Goal: Task Accomplishment & Management: Manage account settings

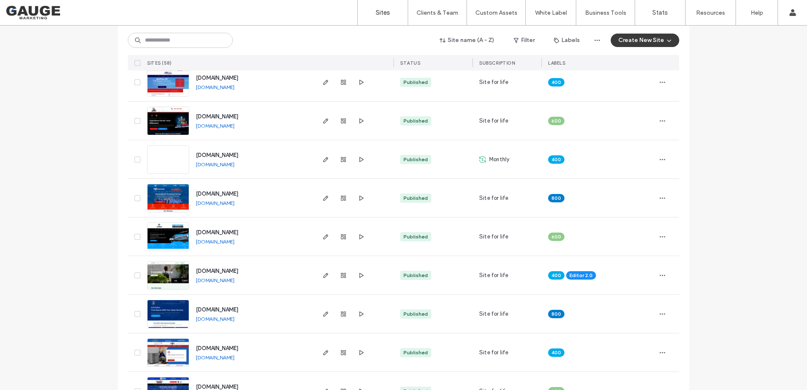
scroll to position [294, 0]
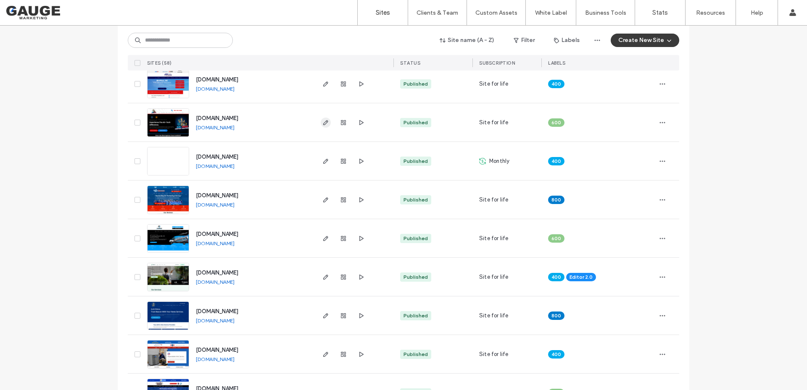
click at [321, 121] on span "button" at bounding box center [326, 123] width 10 height 10
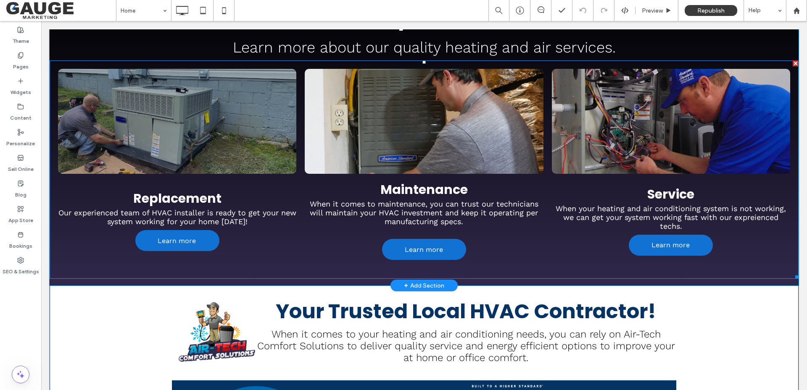
scroll to position [294, 0]
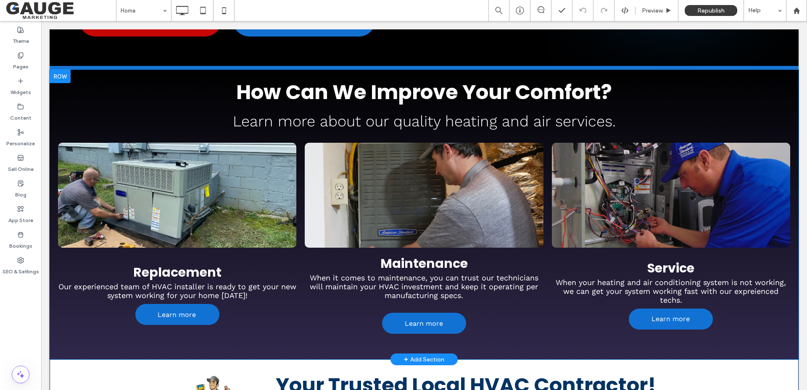
click at [63, 70] on div at bounding box center [60, 76] width 21 height 13
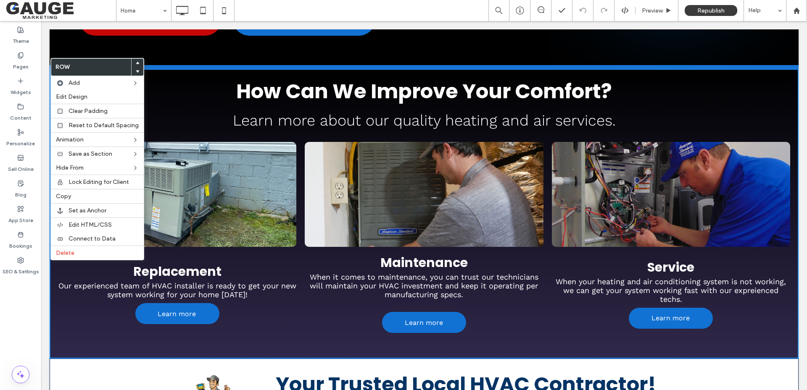
scroll to position [293, 0]
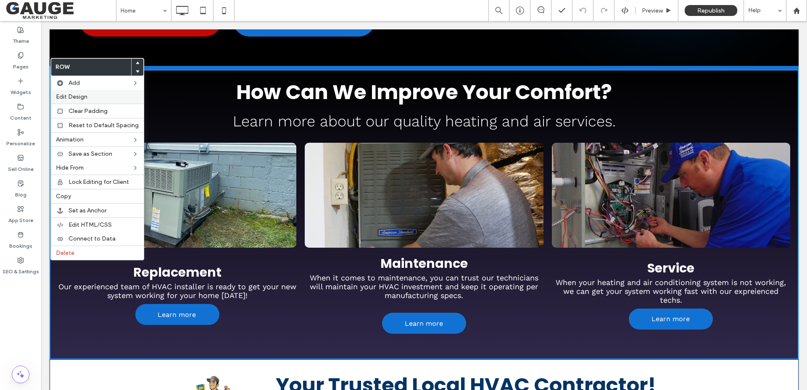
click at [75, 97] on span "Edit Design" at bounding box center [72, 96] width 32 height 7
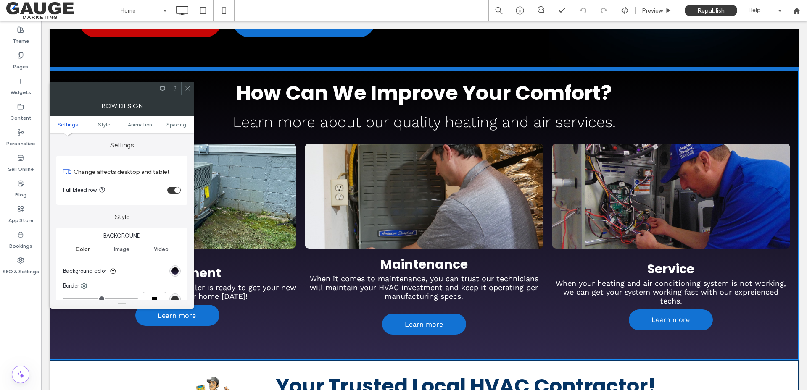
scroll to position [294, 0]
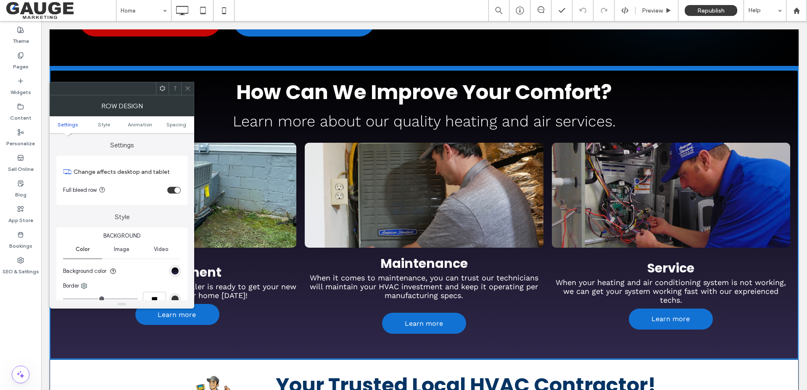
click at [169, 190] on div "toggle" at bounding box center [173, 190] width 13 height 7
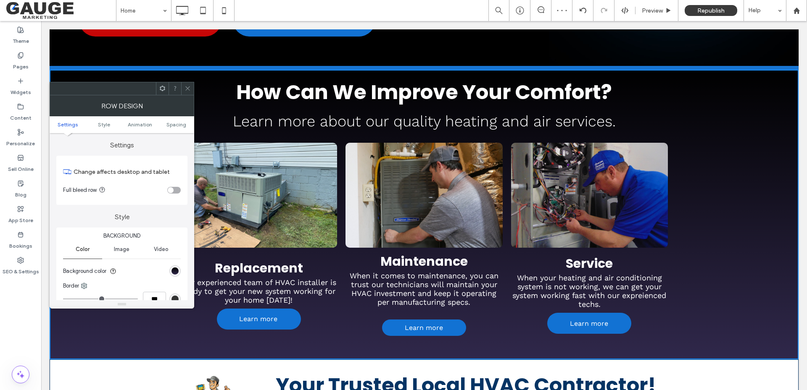
click at [175, 190] on div "toggle" at bounding box center [173, 190] width 13 height 7
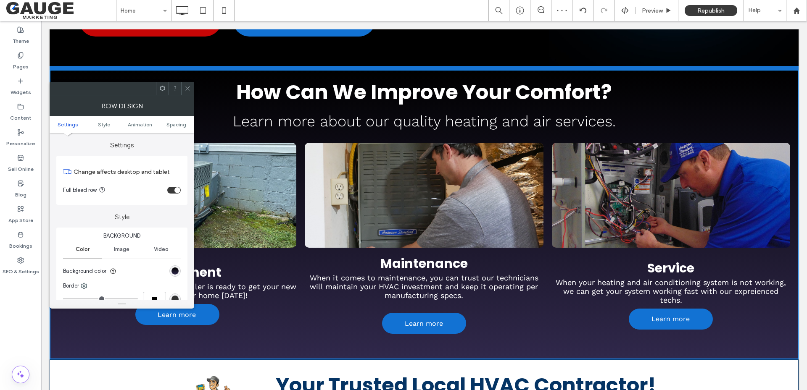
drag, startPoint x: 188, startPoint y: 92, endPoint x: 166, endPoint y: 70, distance: 31.5
click at [188, 92] on span at bounding box center [188, 88] width 6 height 13
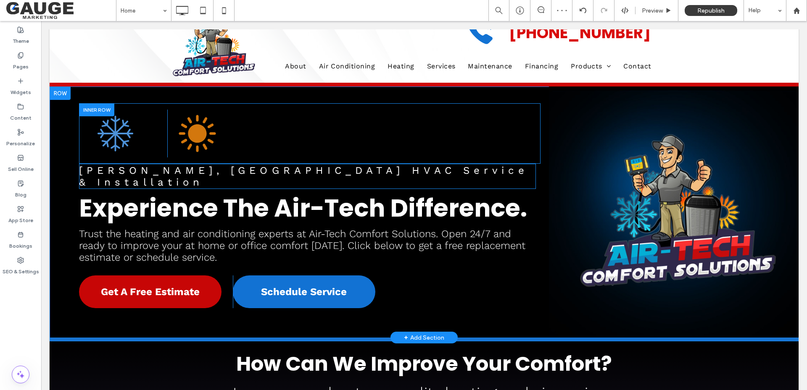
scroll to position [0, 0]
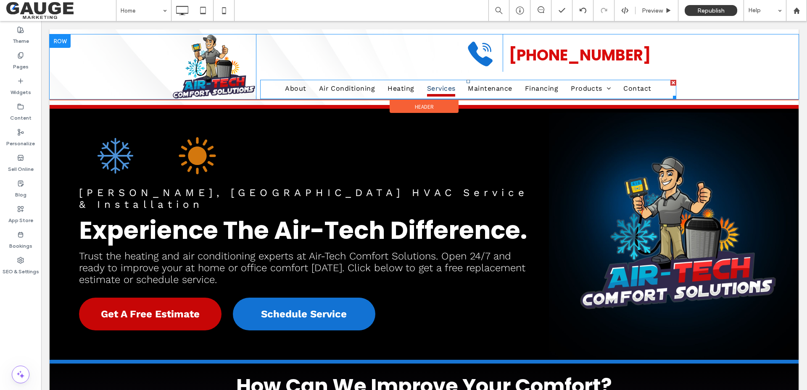
click at [440, 87] on span "Services" at bounding box center [441, 89] width 29 height 14
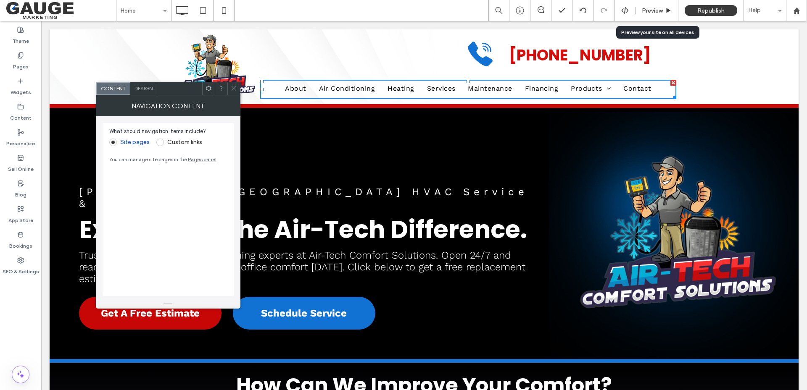
click at [649, 8] on span "Preview" at bounding box center [652, 10] width 21 height 7
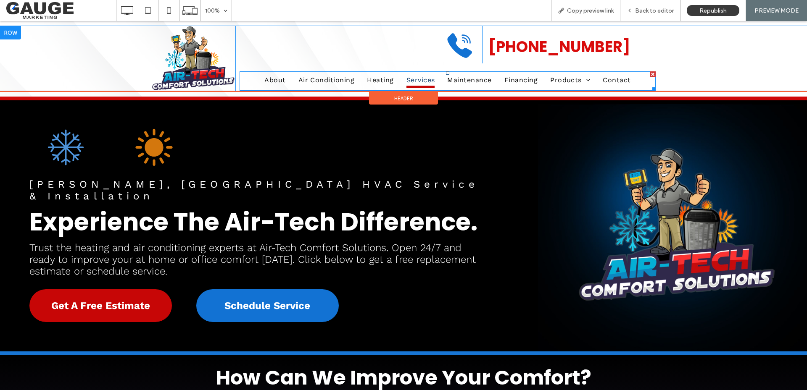
click at [417, 78] on span "Services" at bounding box center [420, 81] width 29 height 14
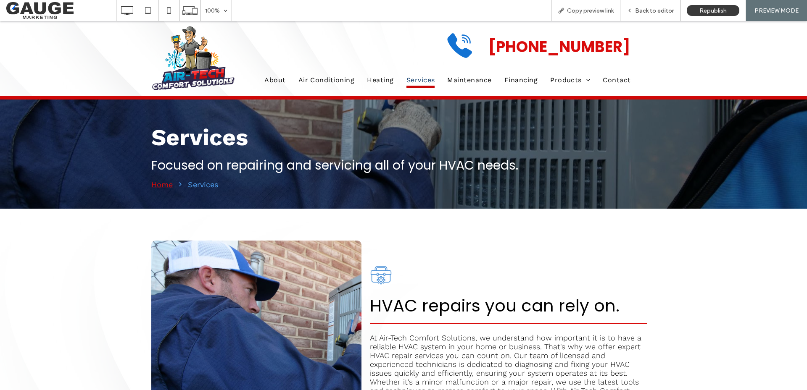
click at [657, 11] on span "Back to editor" at bounding box center [654, 10] width 39 height 7
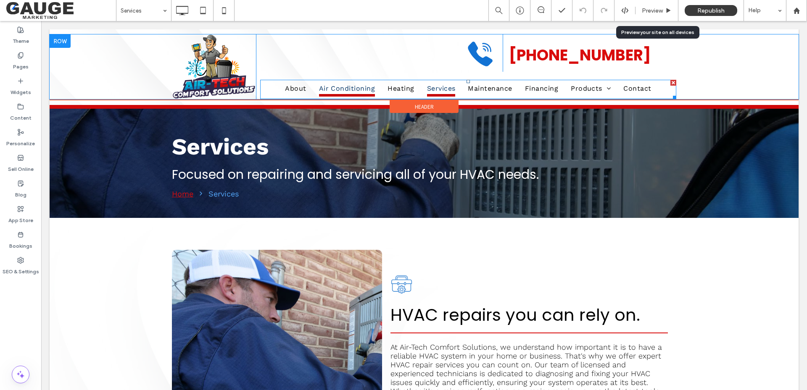
click at [361, 89] on span "Air Conditioning" at bounding box center [347, 89] width 56 height 14
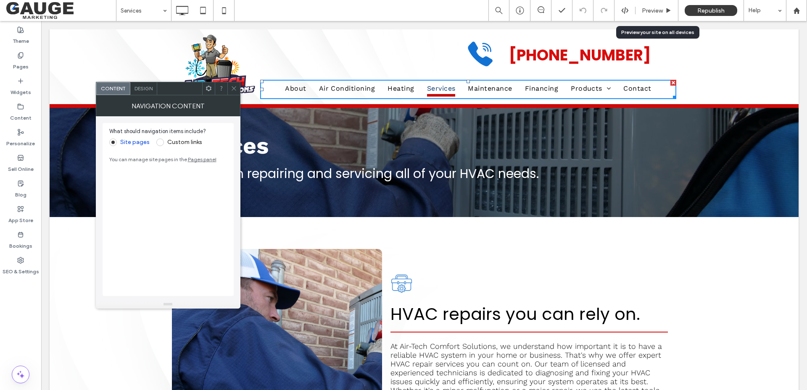
click at [650, 11] on span "Preview" at bounding box center [652, 10] width 21 height 7
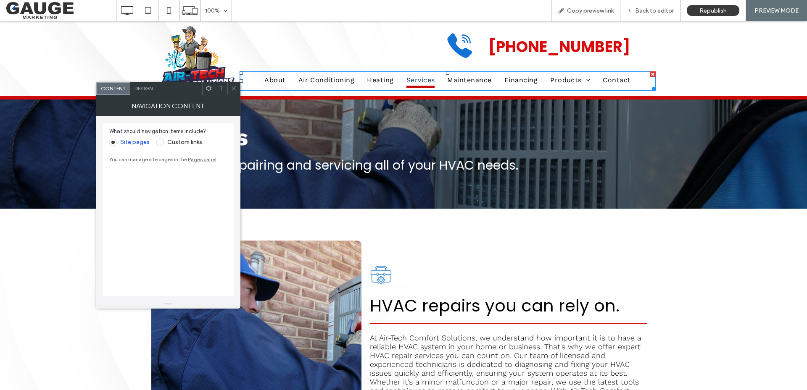
drag, startPoint x: 232, startPoint y: 88, endPoint x: 281, endPoint y: 66, distance: 53.4
click at [232, 88] on icon at bounding box center [234, 88] width 6 height 6
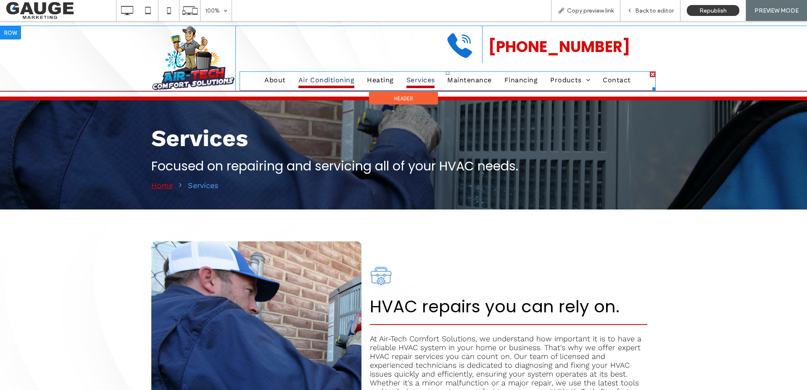
click at [332, 79] on span "Air Conditioning" at bounding box center [326, 81] width 56 height 14
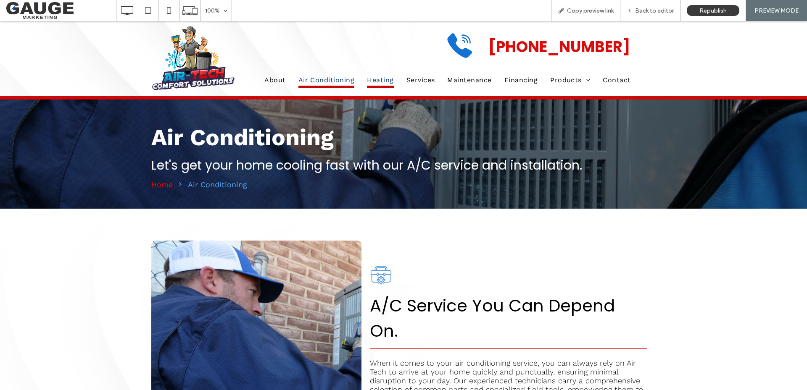
click at [385, 83] on span "Heating" at bounding box center [380, 81] width 26 height 14
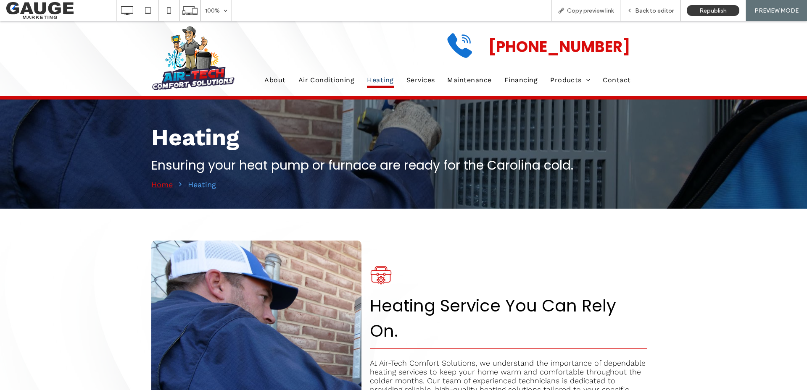
click at [643, 10] on span "Back to editor" at bounding box center [654, 10] width 39 height 7
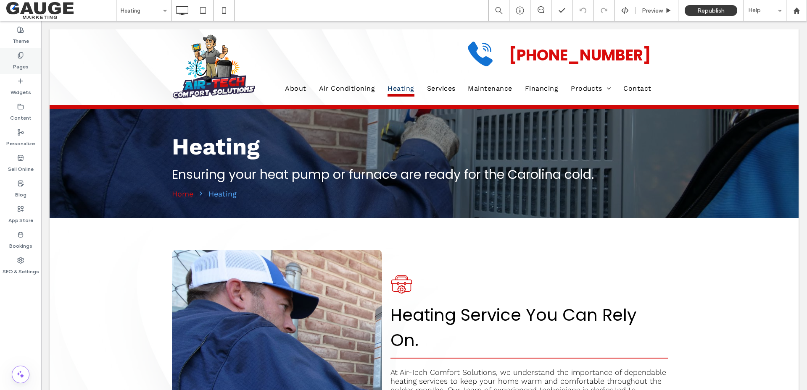
click at [19, 60] on label "Pages" at bounding box center [21, 65] width 16 height 12
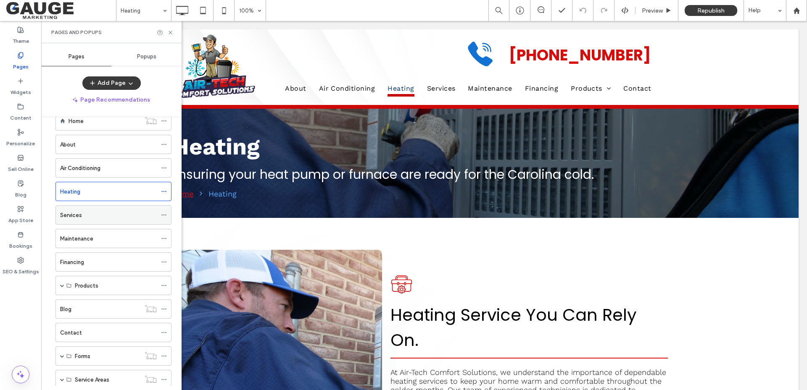
scroll to position [45, 0]
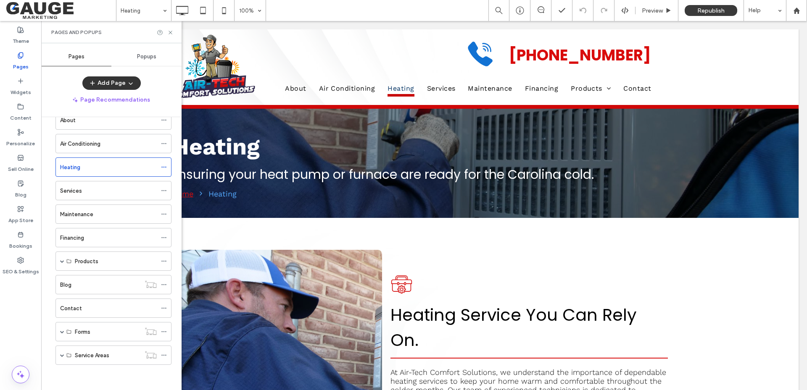
click at [110, 80] on button "Add Page" at bounding box center [111, 82] width 58 height 13
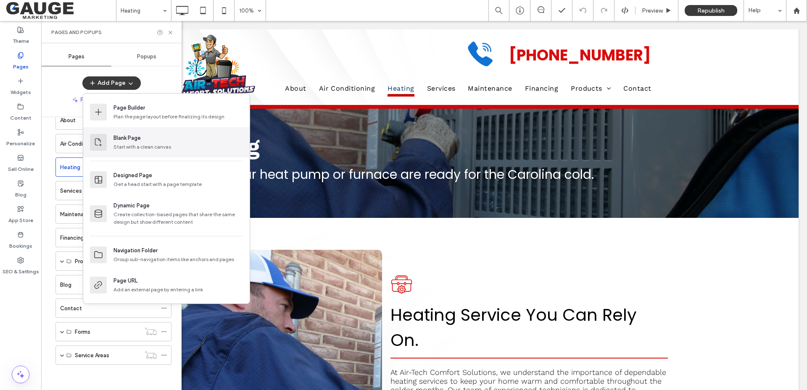
click at [140, 143] on div "Blank Page Start with a clean canvas" at bounding box center [177, 142] width 129 height 17
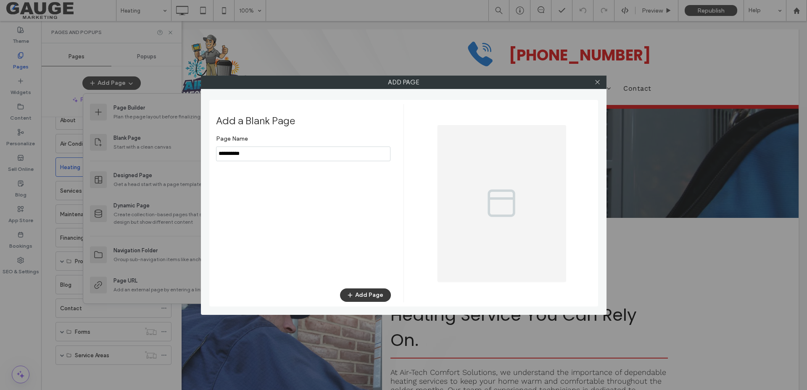
click at [254, 157] on input "notEmpty" at bounding box center [303, 154] width 174 height 15
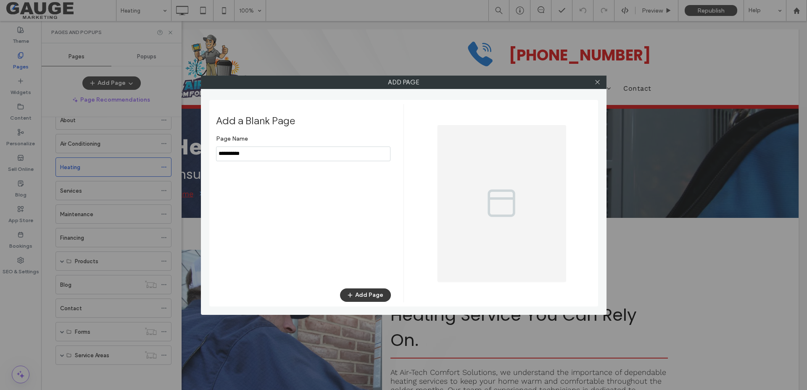
click at [254, 157] on input "notEmpty" at bounding box center [303, 154] width 174 height 15
type input "**********"
click at [370, 295] on button "Add Page" at bounding box center [365, 295] width 51 height 13
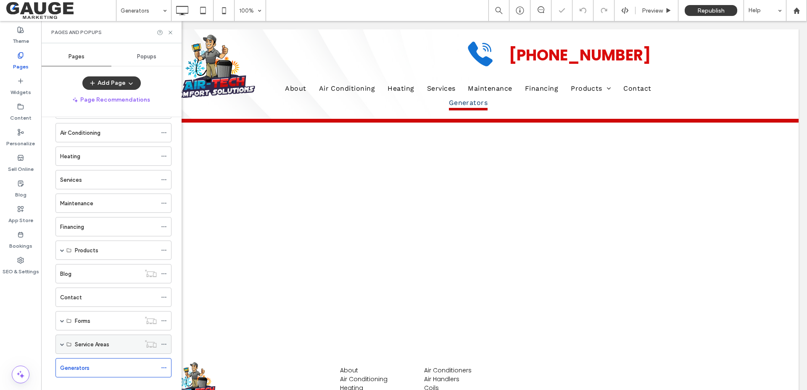
scroll to position [68, 0]
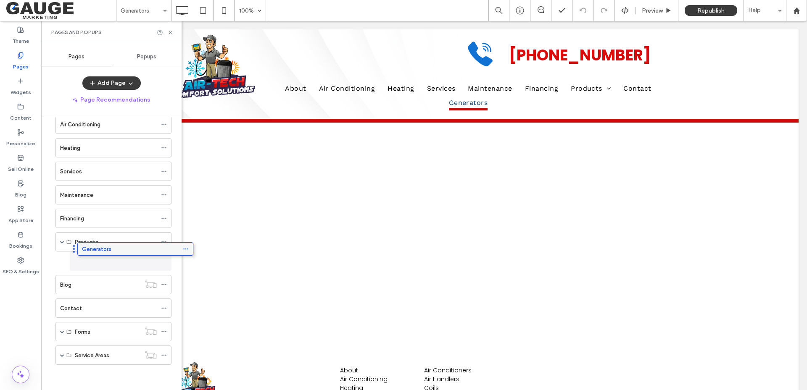
drag, startPoint x: 105, startPoint y: 351, endPoint x: 127, endPoint y: 247, distance: 105.7
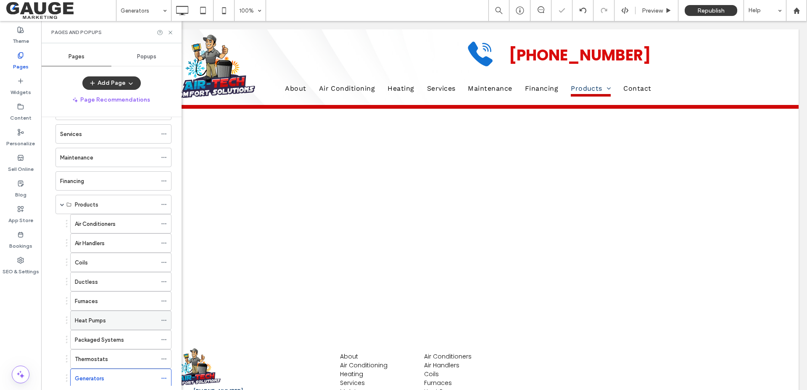
scroll to position [152, 0]
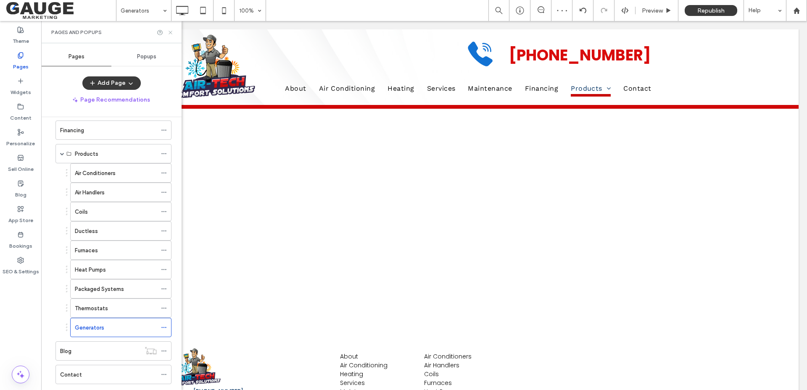
click at [169, 34] on use at bounding box center [170, 32] width 3 height 3
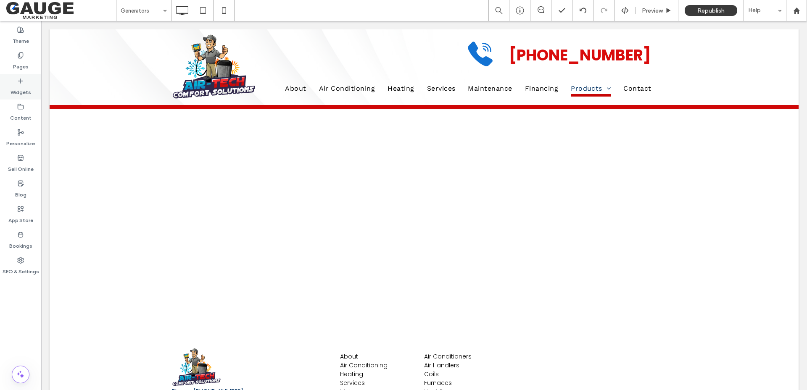
click at [23, 82] on icon at bounding box center [20, 81] width 7 height 7
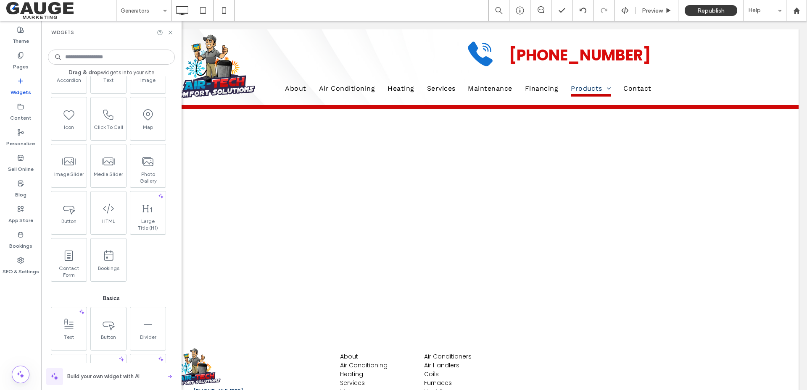
scroll to position [168, 0]
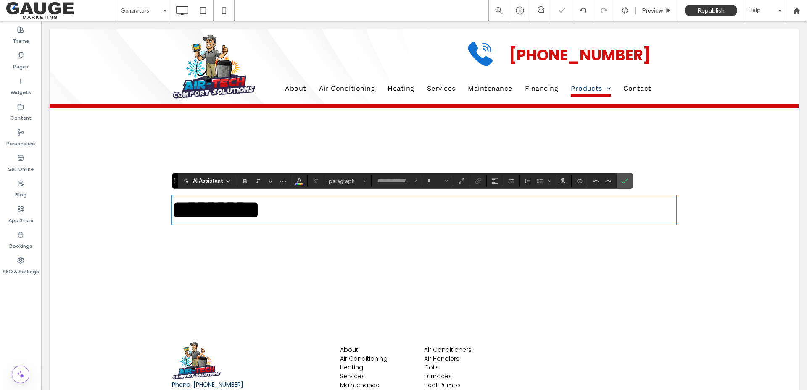
type input "*********"
type input "**"
click at [624, 180] on icon "Confirm" at bounding box center [624, 181] width 7 height 7
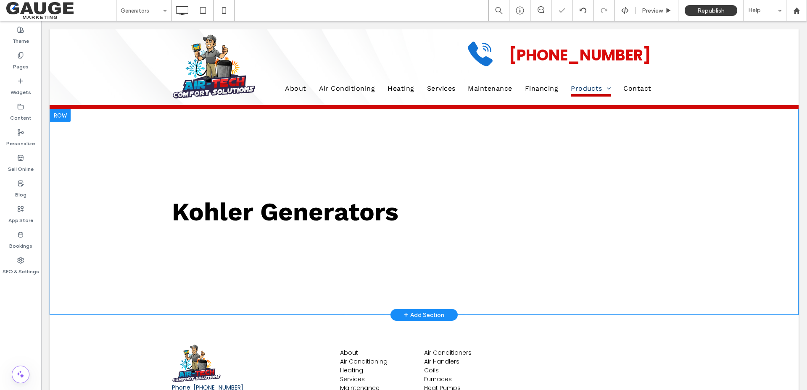
click at [65, 119] on div at bounding box center [60, 115] width 21 height 13
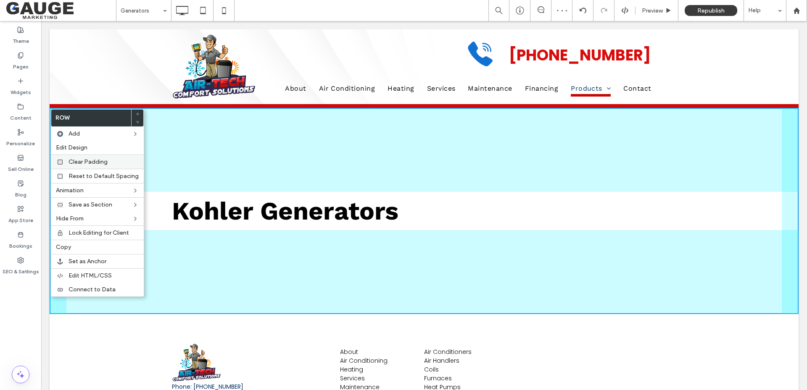
click at [81, 161] on span "Clear Padding" at bounding box center [88, 161] width 39 height 7
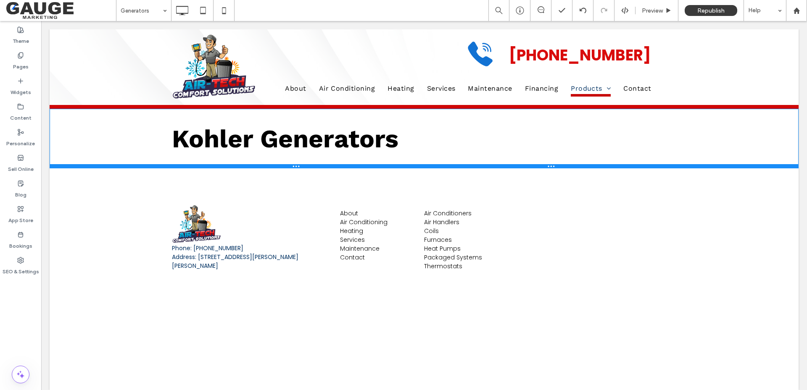
drag, startPoint x: 479, startPoint y: 146, endPoint x: 519, endPoint y: 189, distance: 58.0
click at [477, 168] on div at bounding box center [424, 166] width 749 height 4
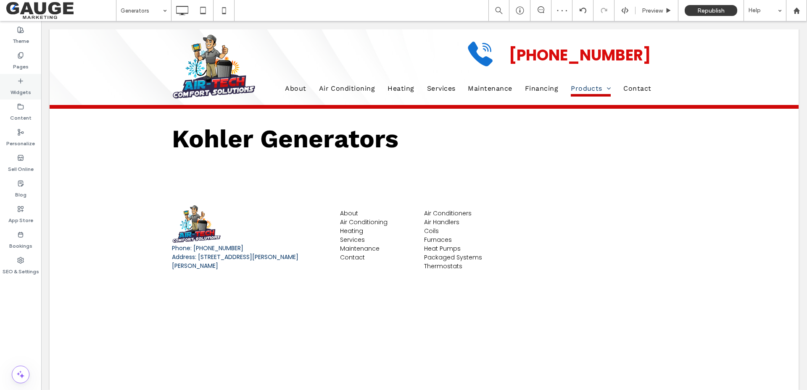
click at [19, 80] on icon at bounding box center [20, 81] width 7 height 7
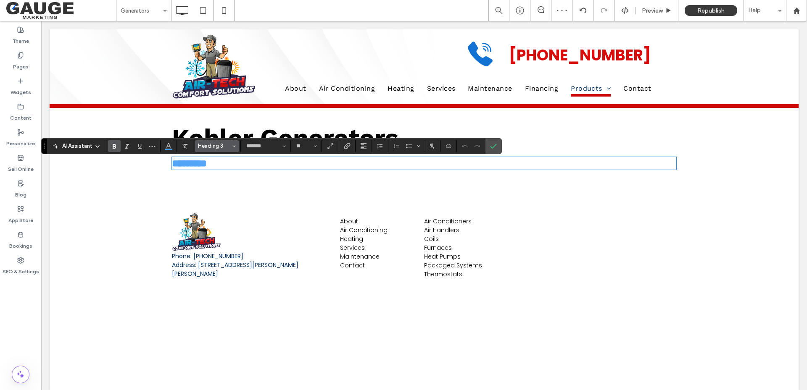
click at [235, 142] on span "Styles" at bounding box center [233, 146] width 3 height 11
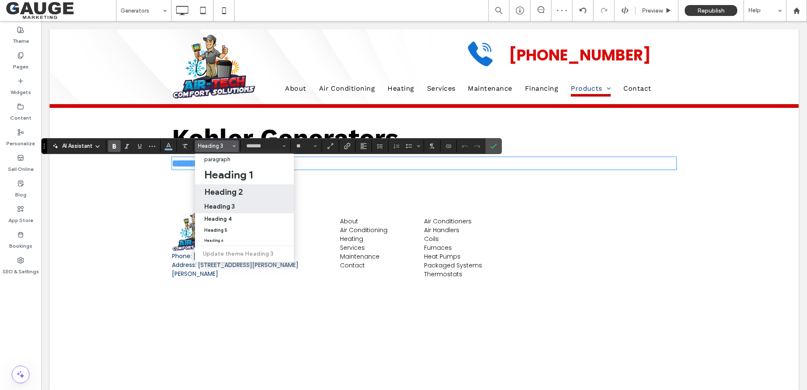
click at [224, 190] on h2 "Heading 2" at bounding box center [223, 192] width 39 height 10
type input "**"
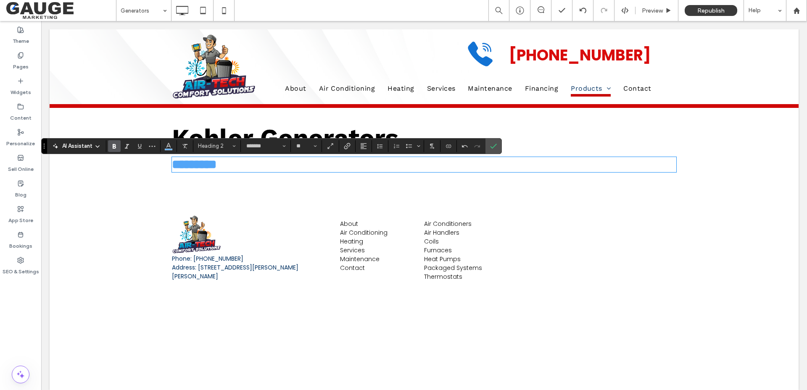
click at [113, 143] on icon "Bold" at bounding box center [114, 146] width 7 height 7
click at [493, 143] on icon "Confirm" at bounding box center [493, 146] width 7 height 7
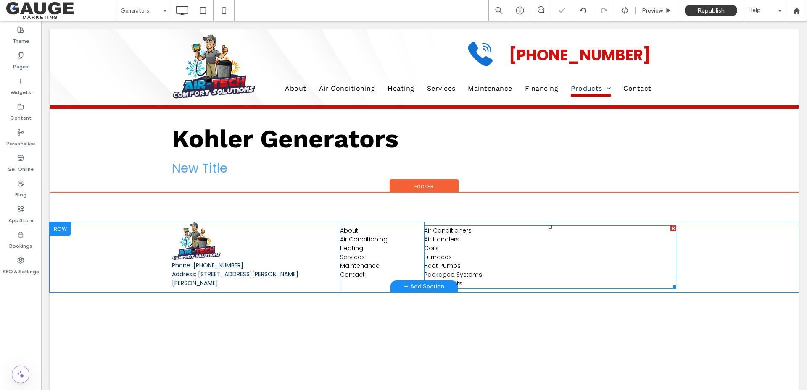
click at [490, 269] on p "Heat Pumps" at bounding box center [550, 266] width 252 height 9
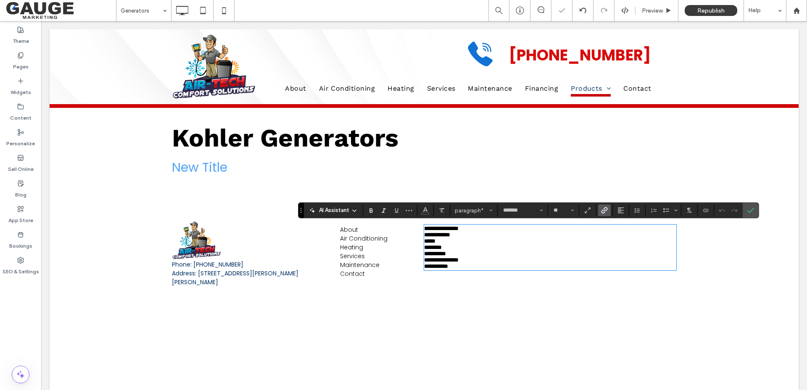
click at [467, 270] on p "**********" at bounding box center [550, 267] width 252 height 6
click at [436, 276] on span "********" at bounding box center [433, 273] width 18 height 6
click at [605, 209] on icon "Link" at bounding box center [604, 210] width 7 height 7
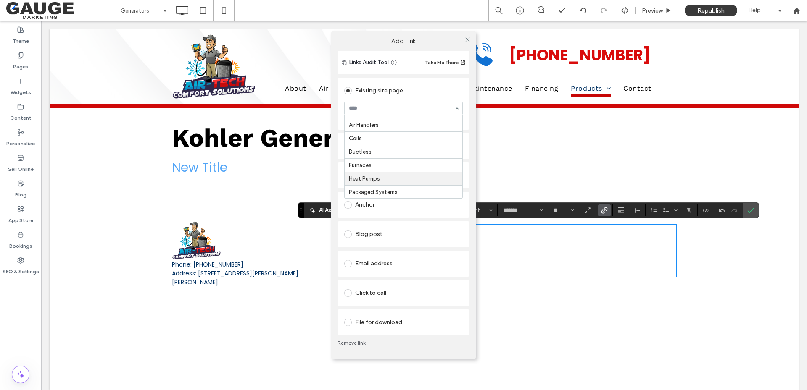
scroll to position [126, 0]
click at [756, 208] on div "Add Link Links Audit Tool Take Me There Existing site page Ductless Create new …" at bounding box center [403, 195] width 807 height 390
click at [468, 41] on icon at bounding box center [467, 40] width 6 height 6
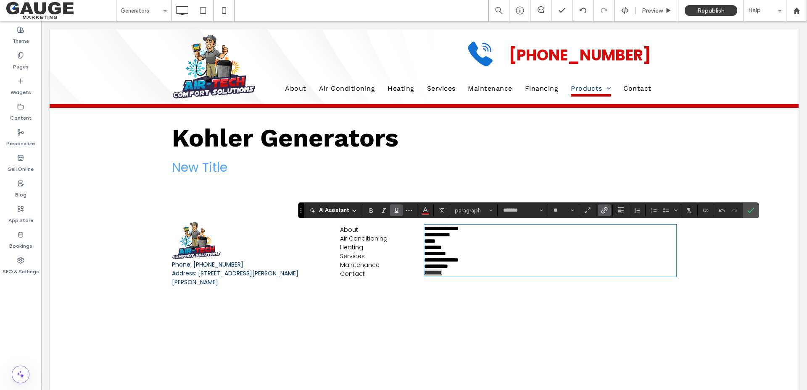
click at [398, 207] on icon "Underline" at bounding box center [396, 210] width 7 height 7
click at [457, 277] on div "**********" at bounding box center [550, 251] width 252 height 52
drag, startPoint x: 457, startPoint y: 294, endPoint x: 418, endPoint y: 232, distance: 73.5
click at [418, 232] on div "**********" at bounding box center [424, 256] width 504 height 70
click at [425, 211] on icon "Color" at bounding box center [425, 209] width 7 height 7
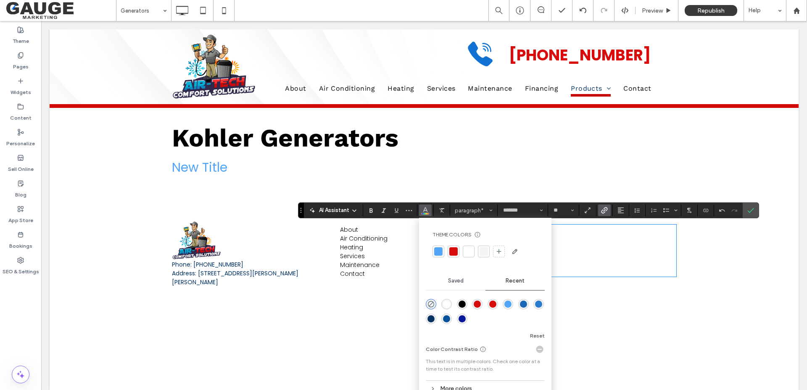
click at [463, 304] on div "rgba(0, 0, 0, 1)" at bounding box center [462, 304] width 7 height 7
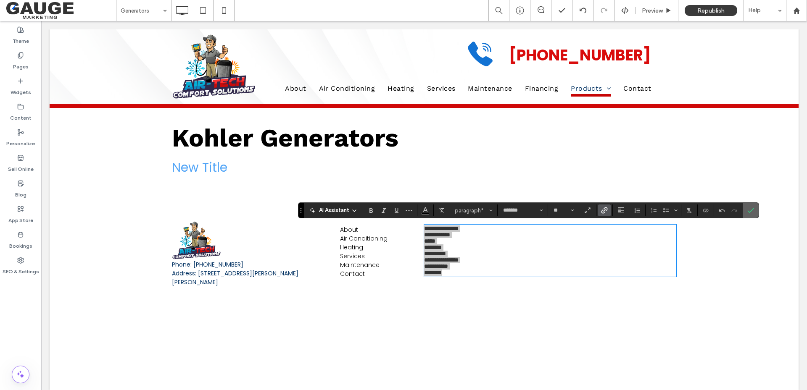
click at [753, 215] on span "Confirm" at bounding box center [750, 210] width 7 height 14
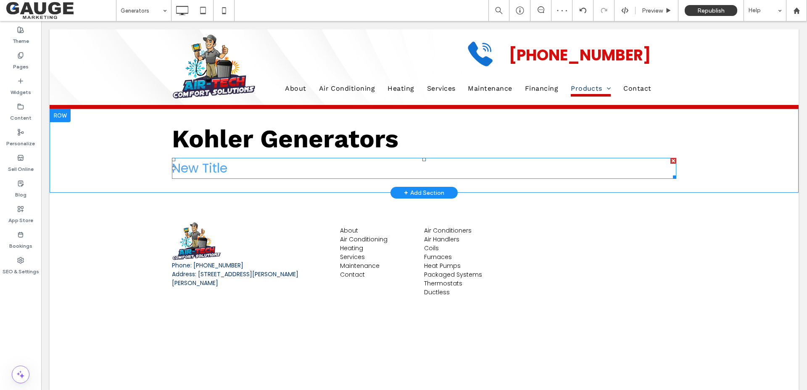
click at [253, 166] on h2 "New Title" at bounding box center [424, 168] width 504 height 19
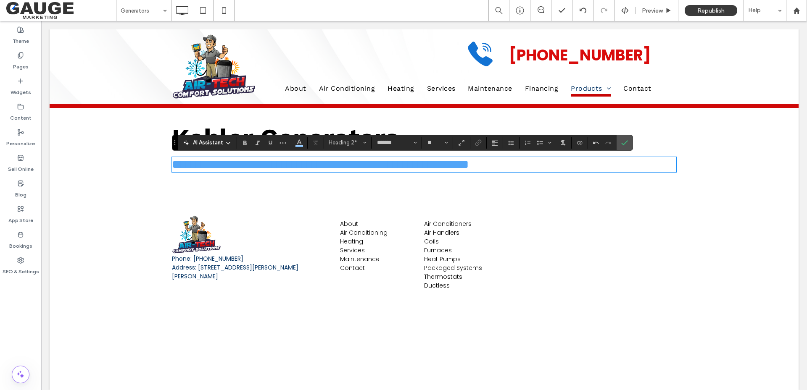
click at [218, 171] on span "**********" at bounding box center [320, 164] width 297 height 12
click at [333, 166] on span "**********" at bounding box center [348, 164] width 352 height 12
drag, startPoint x: 627, startPoint y: 139, endPoint x: 554, endPoint y: 179, distance: 83.7
click at [627, 140] on icon "Confirm" at bounding box center [624, 143] width 7 height 7
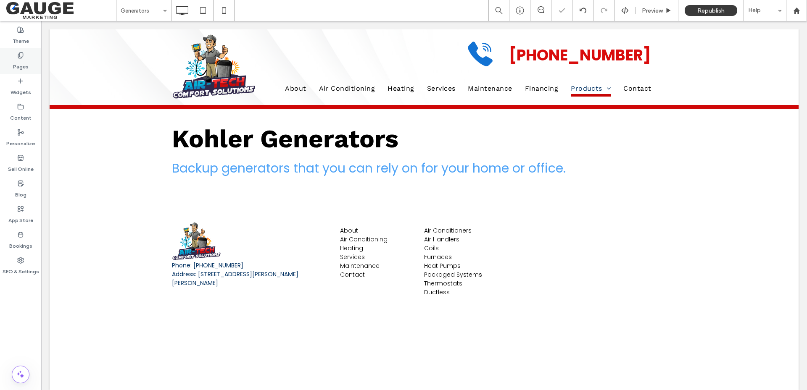
click at [23, 54] on icon at bounding box center [20, 55] width 7 height 7
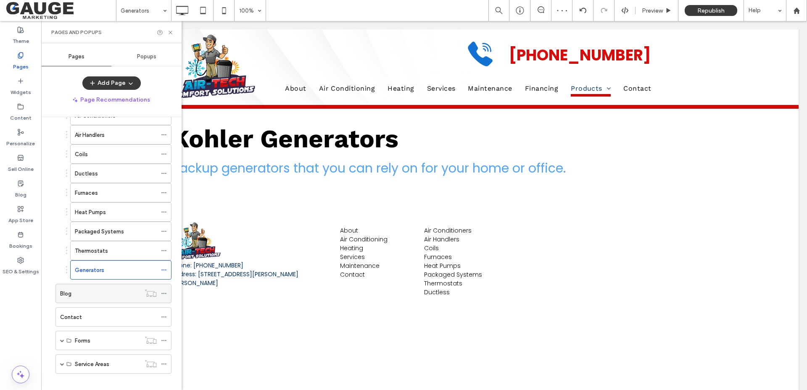
scroll to position [219, 0]
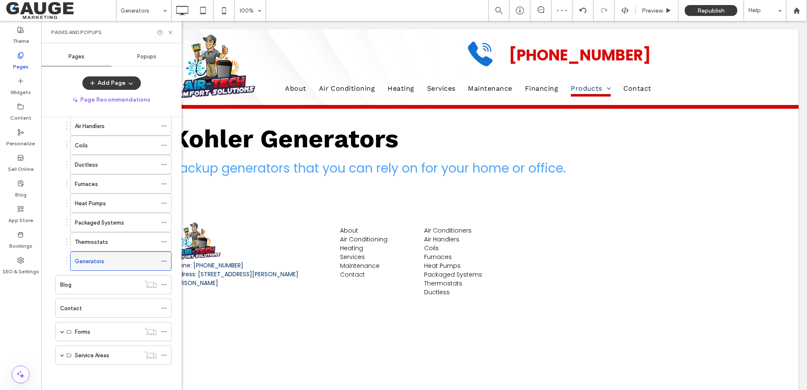
click at [163, 261] on icon at bounding box center [164, 261] width 6 height 6
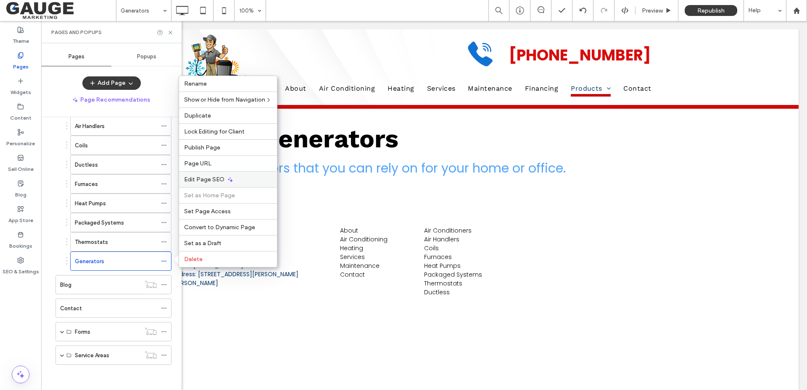
click at [214, 179] on span "Edit Page SEO" at bounding box center [204, 179] width 40 height 7
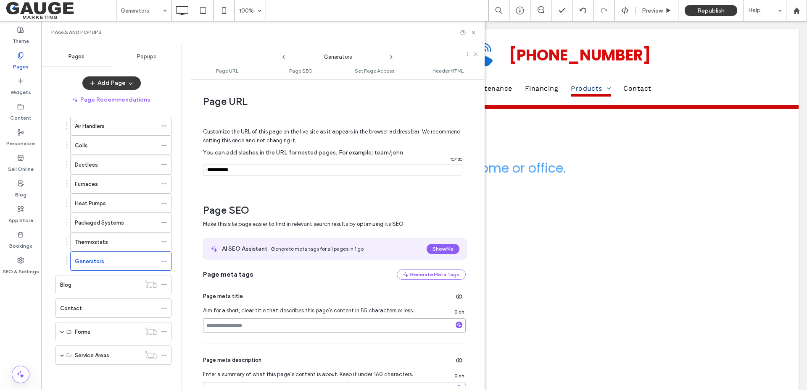
click at [248, 329] on input at bounding box center [334, 326] width 263 height 15
type input "**********"
click at [472, 32] on icon at bounding box center [473, 32] width 6 height 6
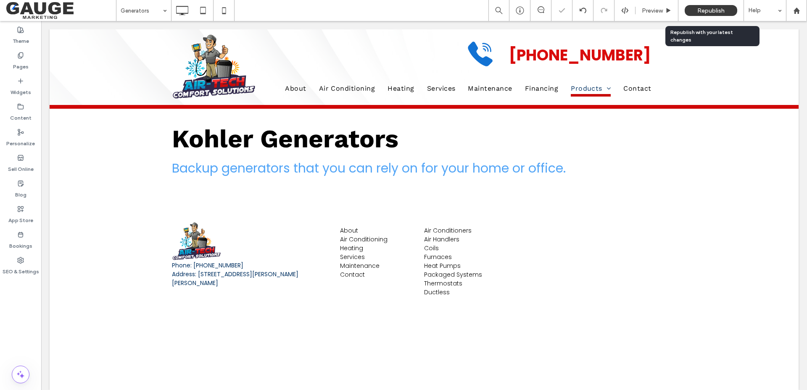
click at [714, 6] on div "Republish" at bounding box center [711, 10] width 53 height 11
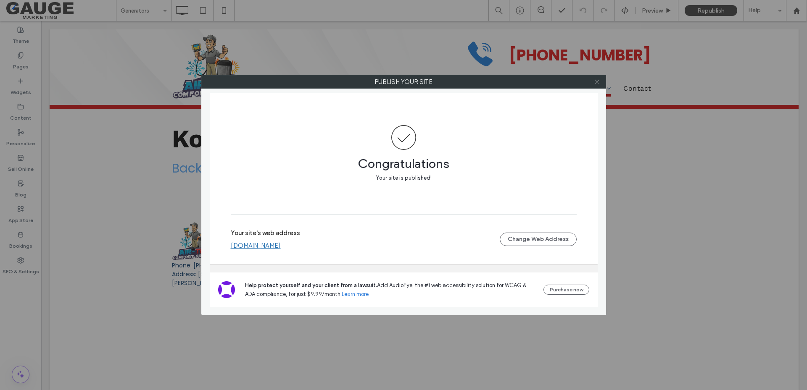
click at [598, 81] on icon at bounding box center [597, 82] width 6 height 6
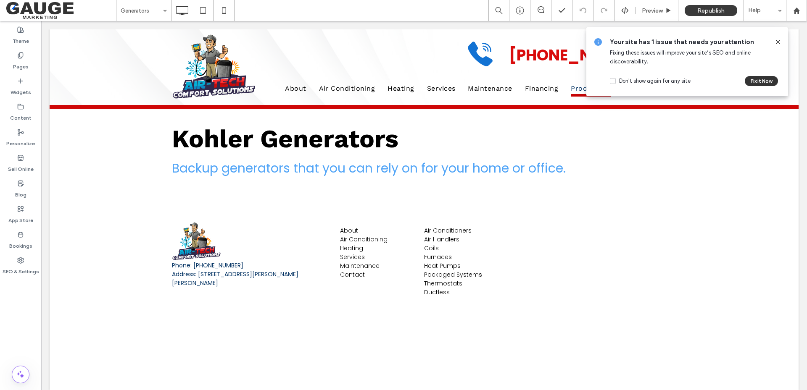
click at [758, 79] on button "Fix it Now" at bounding box center [761, 81] width 33 height 10
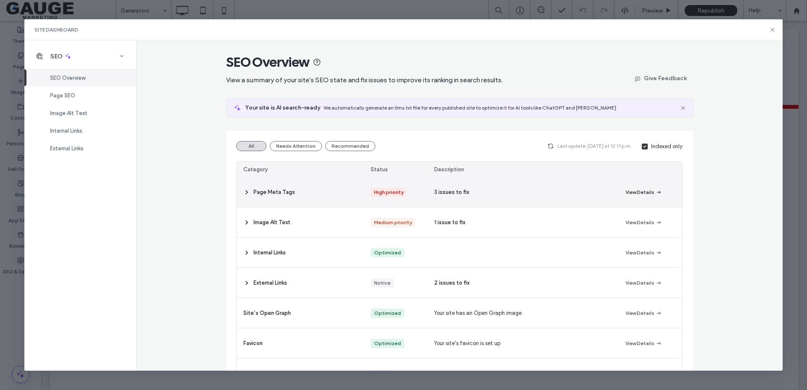
click at [639, 189] on button "View Details" at bounding box center [643, 192] width 37 height 10
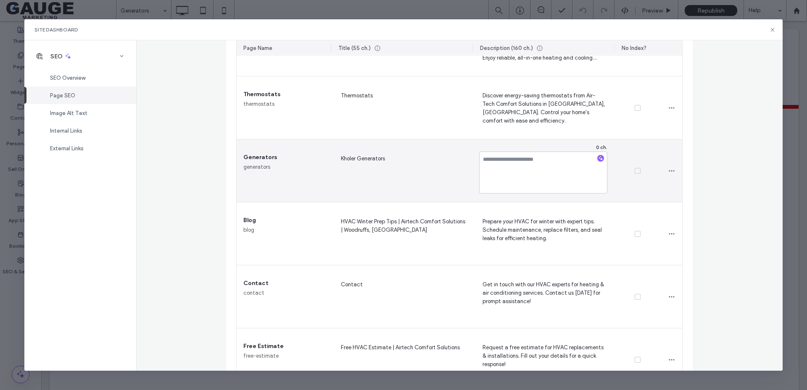
scroll to position [967, 0]
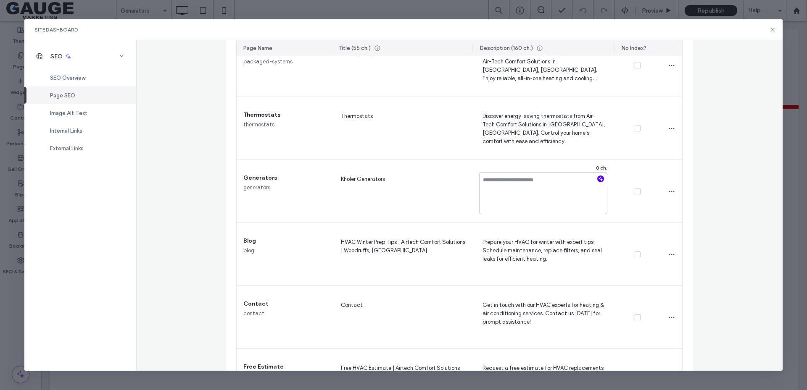
click at [598, 180] on icon "button" at bounding box center [601, 179] width 6 height 6
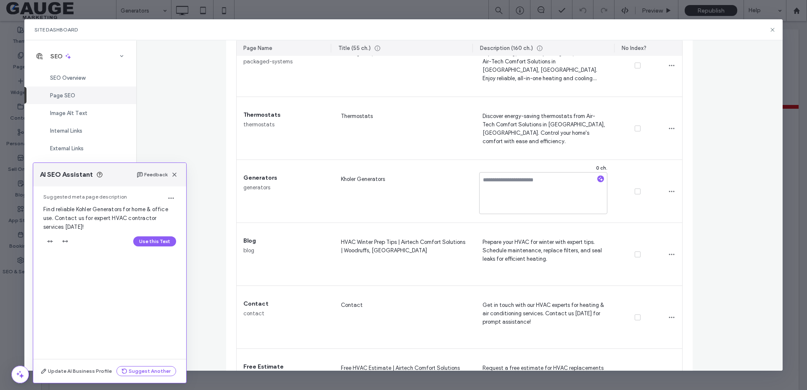
click at [151, 240] on button "Use this Text" at bounding box center [154, 242] width 43 height 10
type textarea "**********"
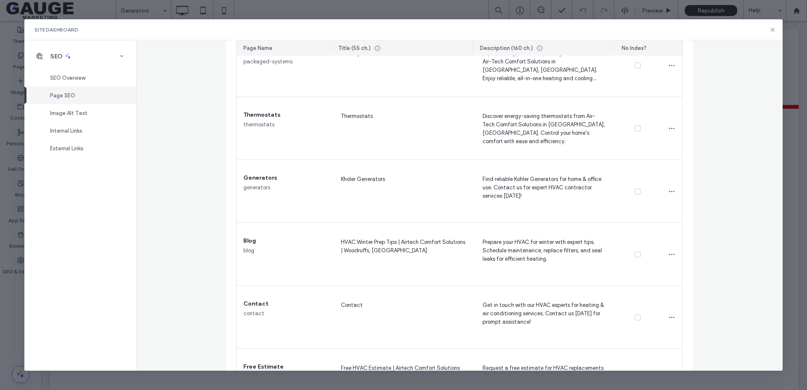
click at [731, 126] on div "Page SEO Manage the meta tags of all your site pages. To make changes live, rep…" at bounding box center [459, 205] width 647 height 330
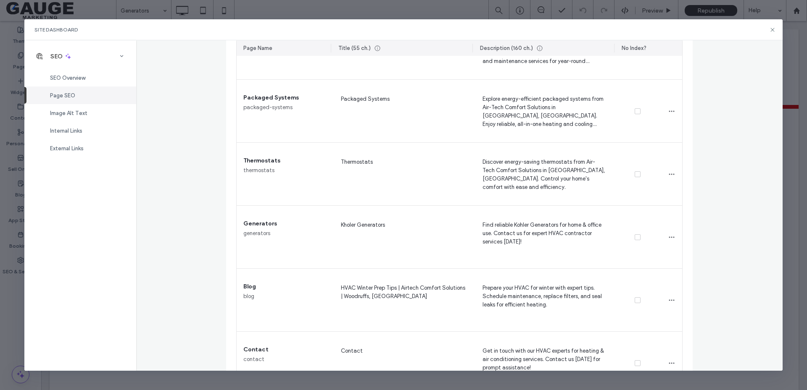
scroll to position [745, 0]
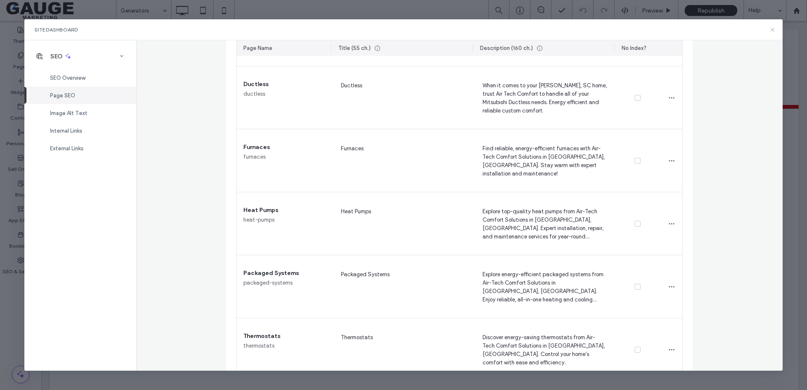
click at [773, 32] on icon at bounding box center [772, 29] width 7 height 7
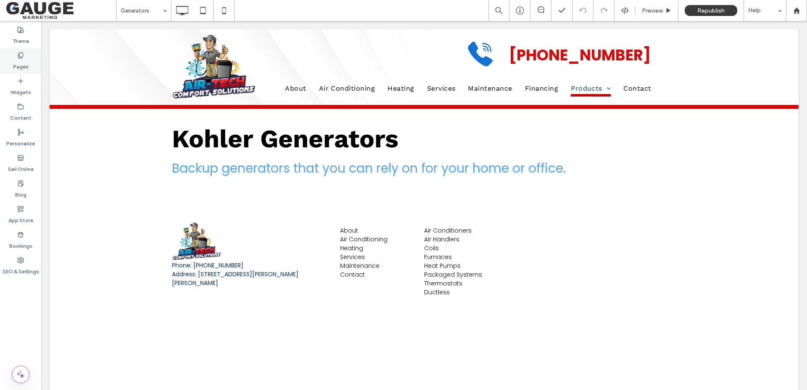
click at [24, 58] on div "Pages" at bounding box center [20, 61] width 41 height 26
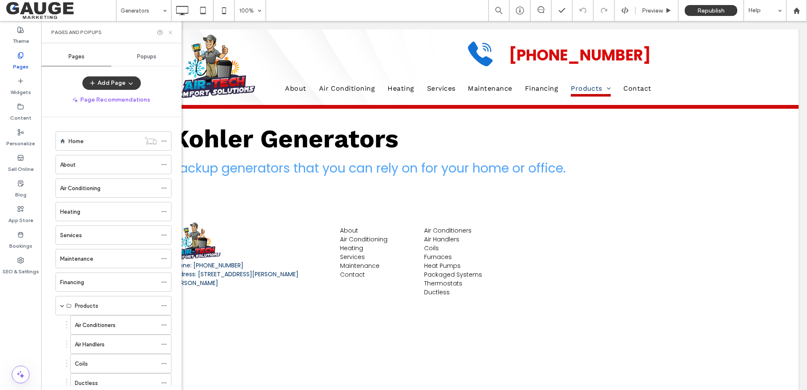
click at [171, 32] on icon at bounding box center [170, 32] width 6 height 6
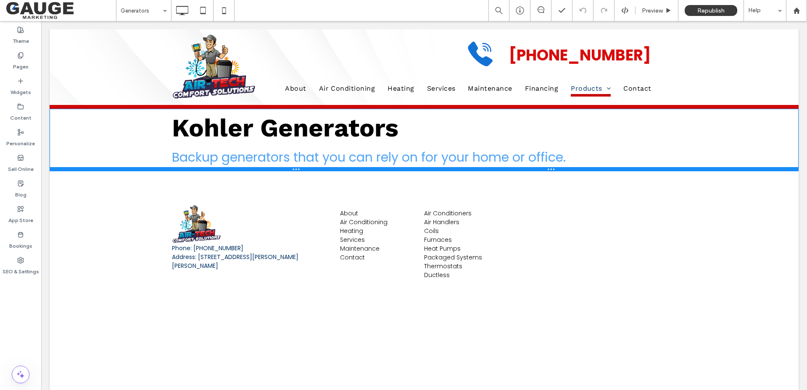
drag, startPoint x: 319, startPoint y: 191, endPoint x: 361, endPoint y: 184, distance: 42.1
click at [320, 163] on div "Click To Paste Kohler Generators Backup generators that you can rely on for you…" at bounding box center [424, 140] width 749 height 63
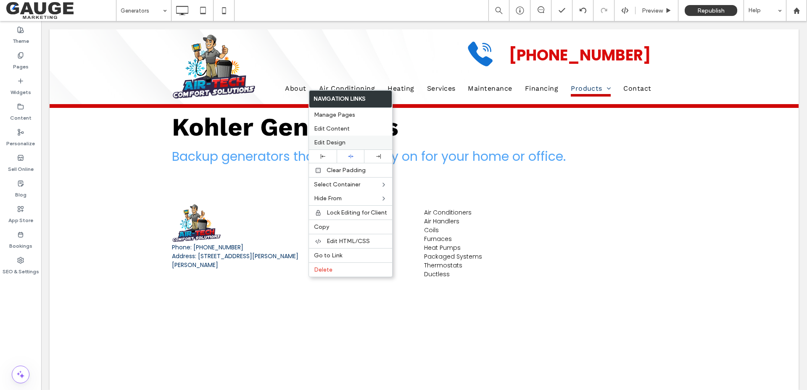
click at [328, 142] on span "Edit Design" at bounding box center [330, 142] width 32 height 7
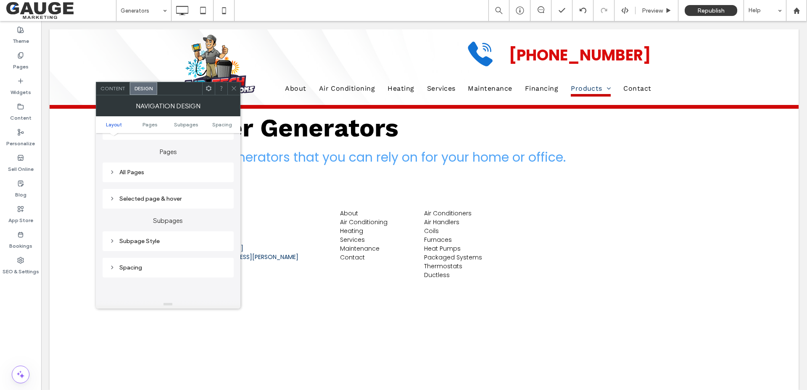
scroll to position [210, 0]
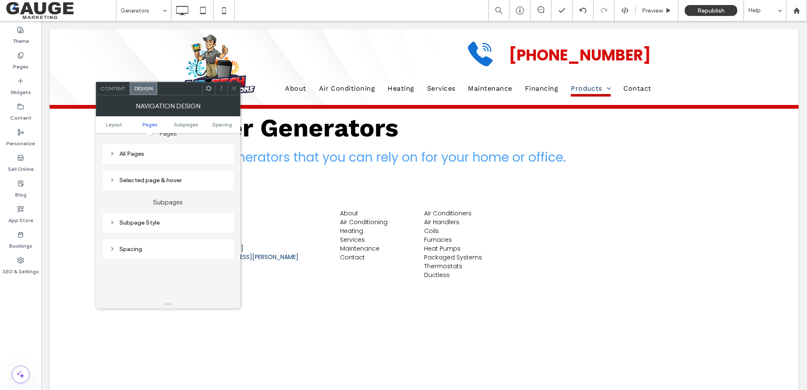
click at [121, 152] on div "All Pages" at bounding box center [168, 153] width 118 height 7
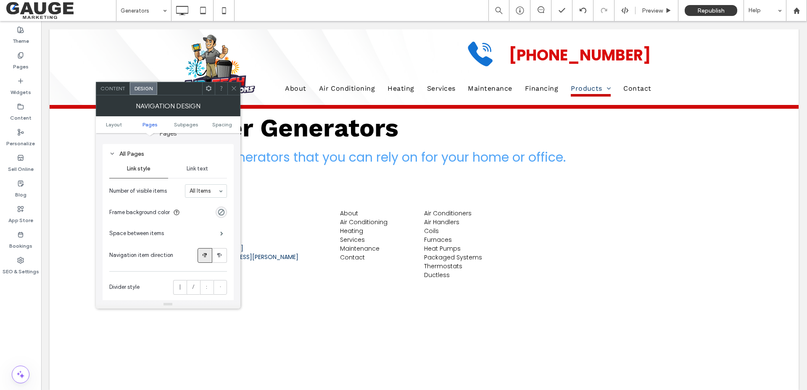
click at [195, 170] on span "Link text" at bounding box center [197, 169] width 21 height 7
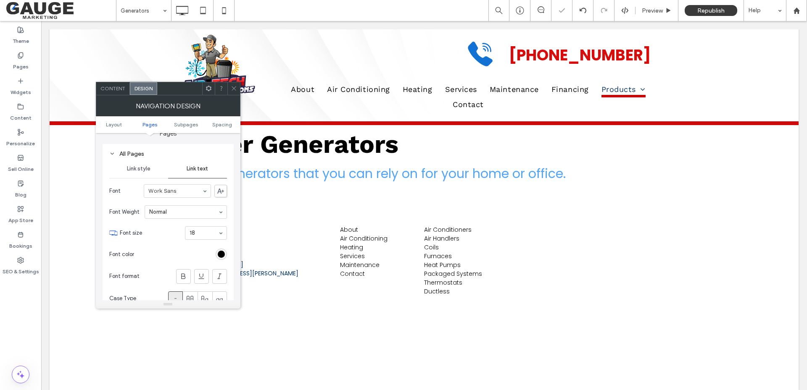
click at [221, 236] on div "18" at bounding box center [206, 233] width 42 height 13
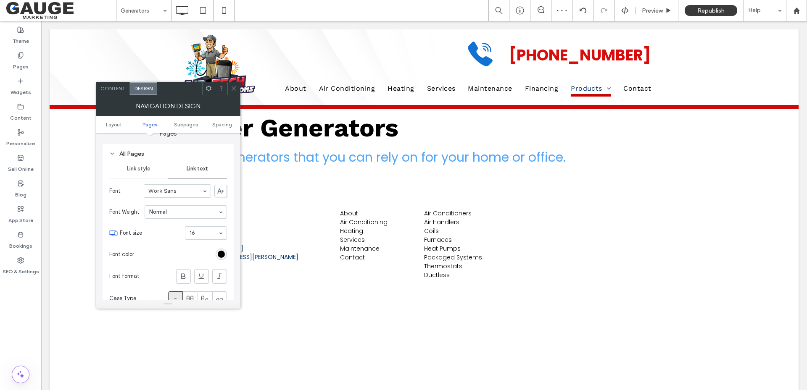
click at [235, 87] on icon at bounding box center [234, 88] width 6 height 6
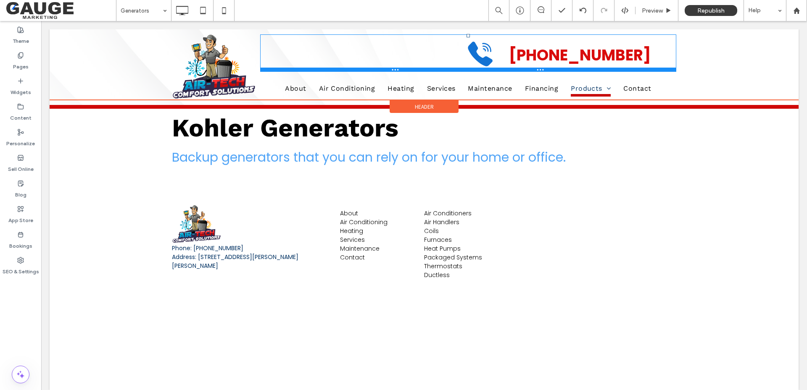
drag, startPoint x: 392, startPoint y: 71, endPoint x: 392, endPoint y: 66, distance: 5.9
click at [392, 66] on div "Black ringing telephone icon. Click To Paste 864-346-4648 Click To Paste" at bounding box center [468, 52] width 416 height 37
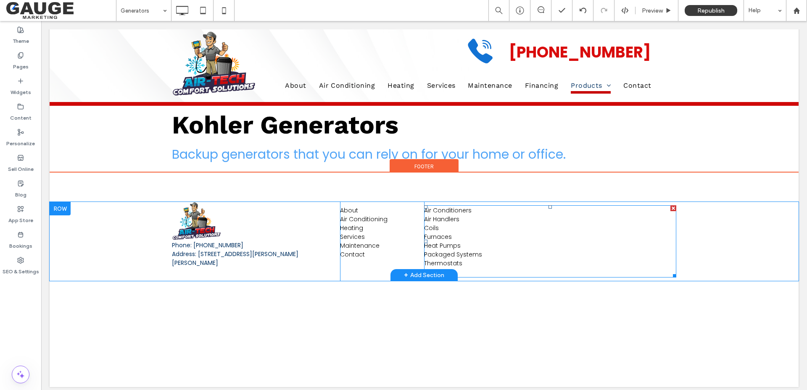
scroll to position [0, 0]
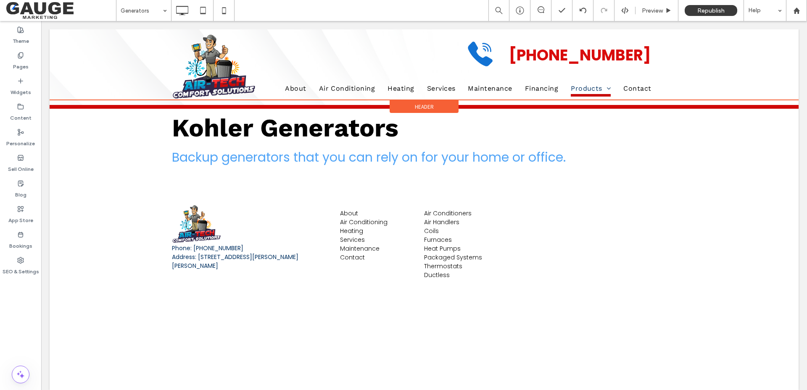
click at [415, 108] on span "Header" at bounding box center [424, 106] width 19 height 7
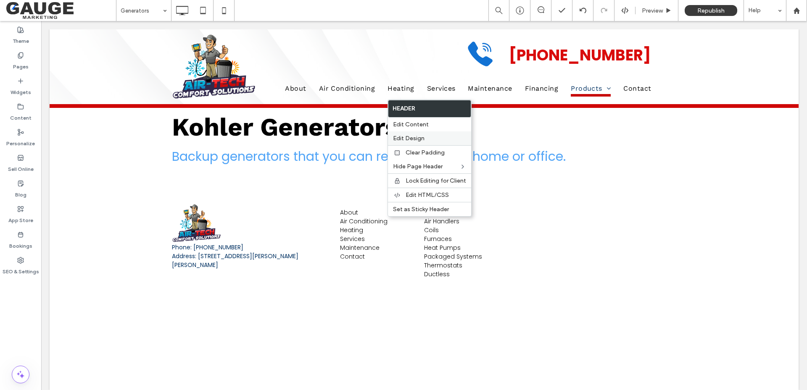
click at [416, 138] on span "Edit Design" at bounding box center [409, 138] width 32 height 7
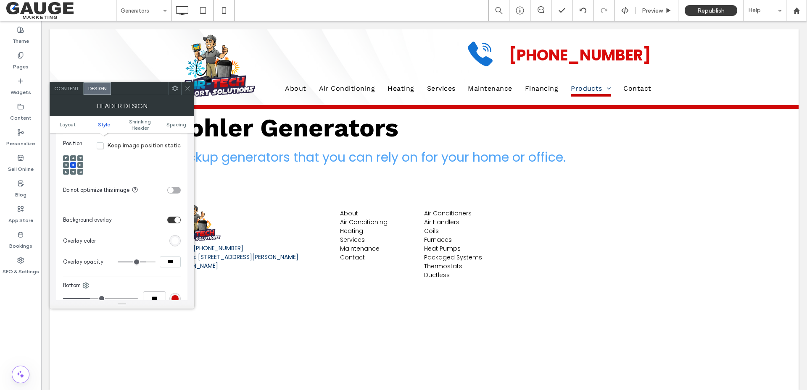
scroll to position [294, 0]
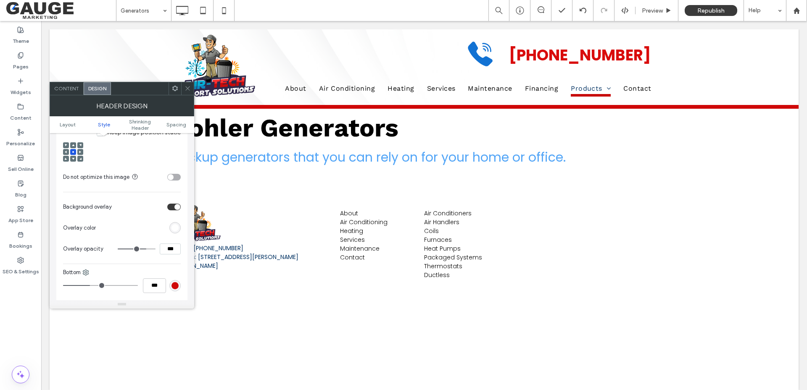
click at [166, 247] on input "***" at bounding box center [170, 249] width 21 height 11
type input "***"
type input "**"
click at [186, 85] on icon at bounding box center [188, 88] width 6 height 6
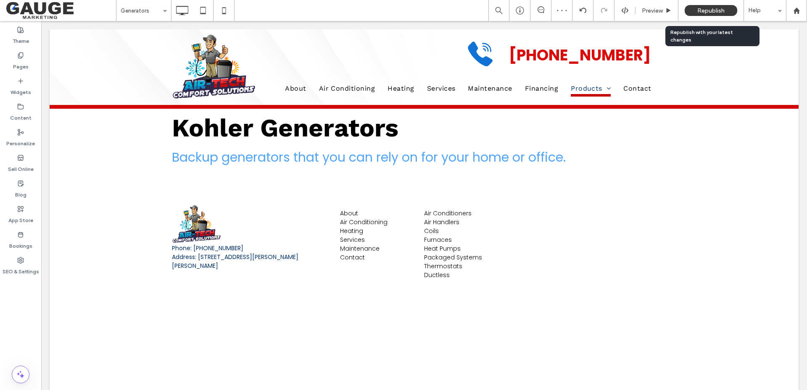
click at [707, 8] on span "Republish" at bounding box center [710, 10] width 27 height 7
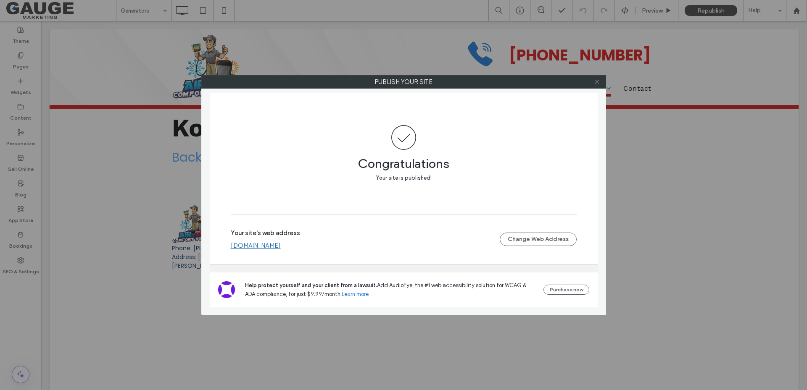
click at [595, 79] on icon at bounding box center [597, 82] width 6 height 6
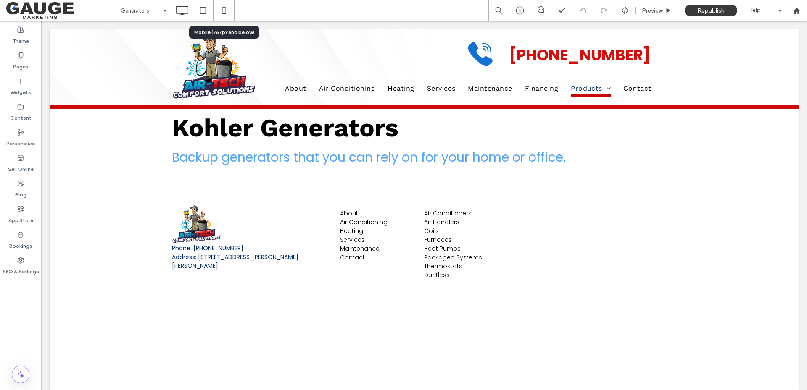
click at [228, 10] on icon at bounding box center [224, 10] width 17 height 17
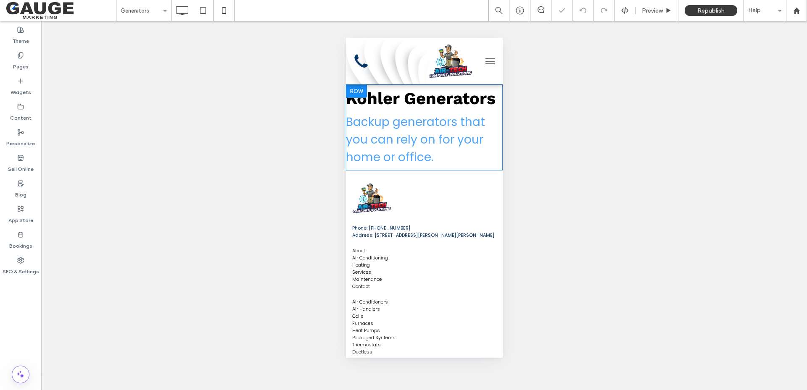
scroll to position [0, 0]
click at [428, 164] on span "Backup generators that you can rely on for your home or office." at bounding box center [414, 140] width 139 height 52
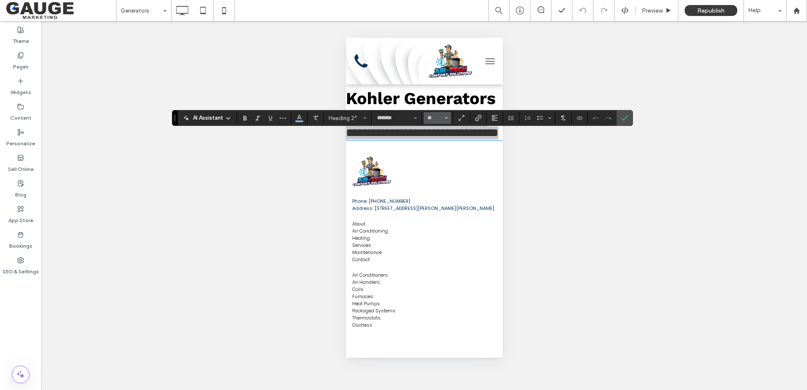
click at [446, 117] on icon "Size" at bounding box center [446, 117] width 3 height 3
click at [632, 119] on section at bounding box center [625, 118] width 16 height 15
type input "**"
click at [653, 9] on span "Preview" at bounding box center [652, 10] width 21 height 7
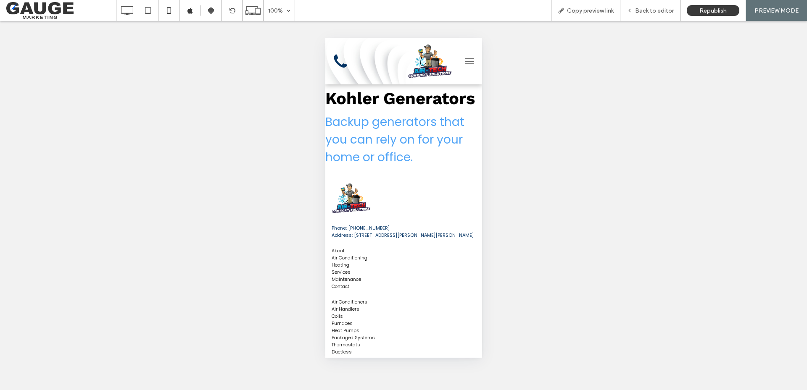
click at [464, 63] on button "menu" at bounding box center [469, 61] width 17 height 17
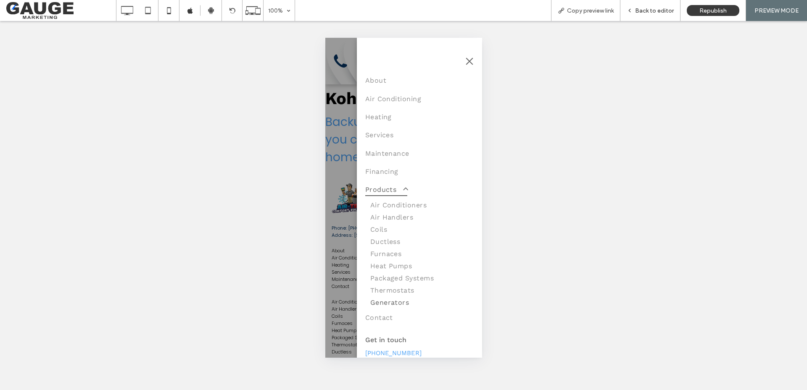
click at [643, 13] on span "Back to editor" at bounding box center [654, 10] width 39 height 7
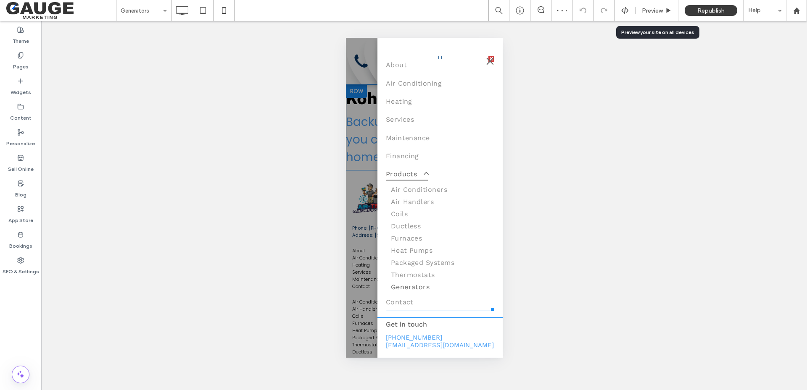
scroll to position [28, 0]
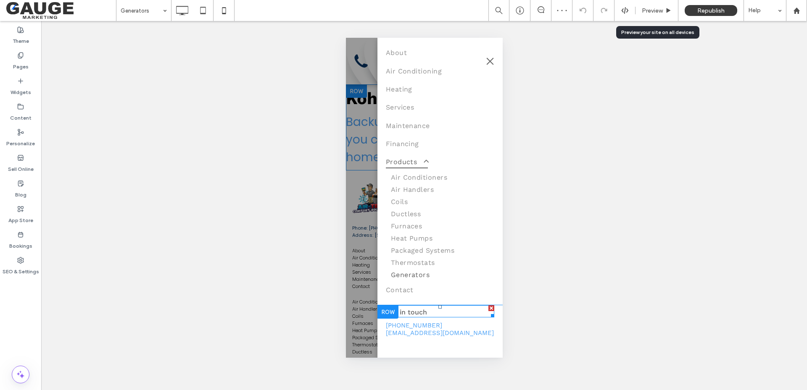
click at [488, 308] on div at bounding box center [491, 309] width 6 height 6
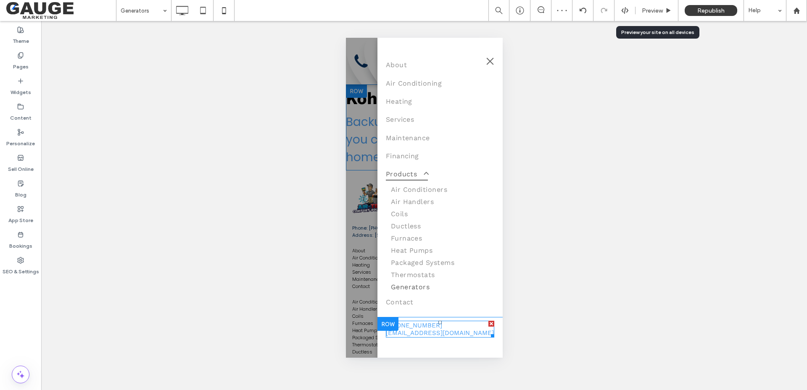
click at [488, 325] on div at bounding box center [491, 324] width 6 height 6
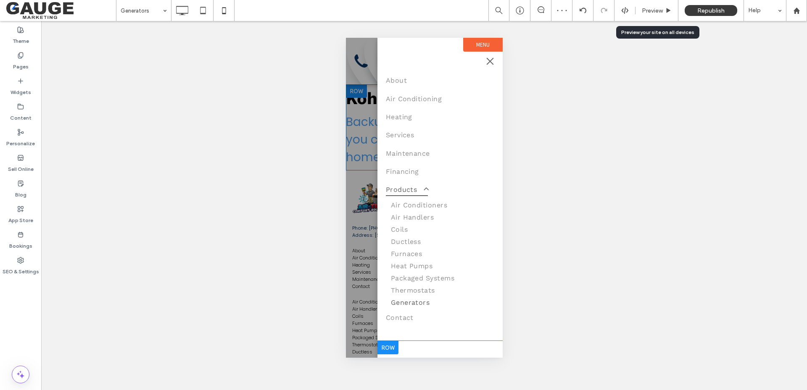
scroll to position [0, 0]
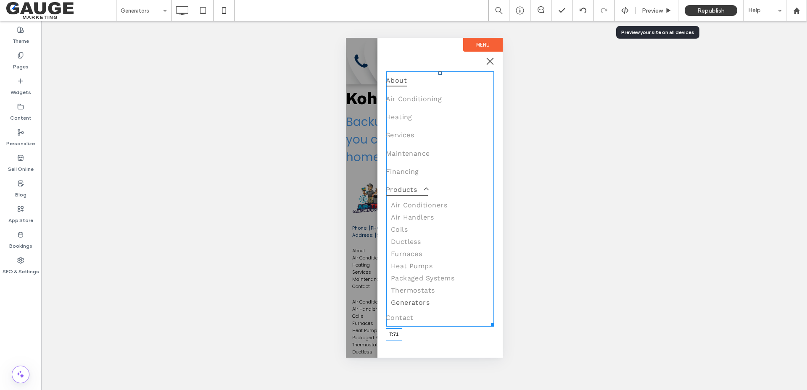
drag, startPoint x: 441, startPoint y: 72, endPoint x: 445, endPoint y: 102, distance: 30.1
click at [445, 102] on nav "About Air Conditioning Heating Services Maintenance Financing Products Air Cond…" at bounding box center [439, 199] width 108 height 256
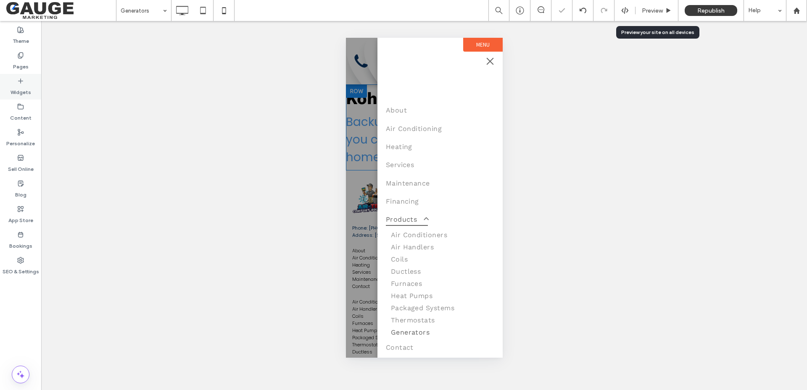
click at [13, 85] on label "Widgets" at bounding box center [21, 90] width 21 height 12
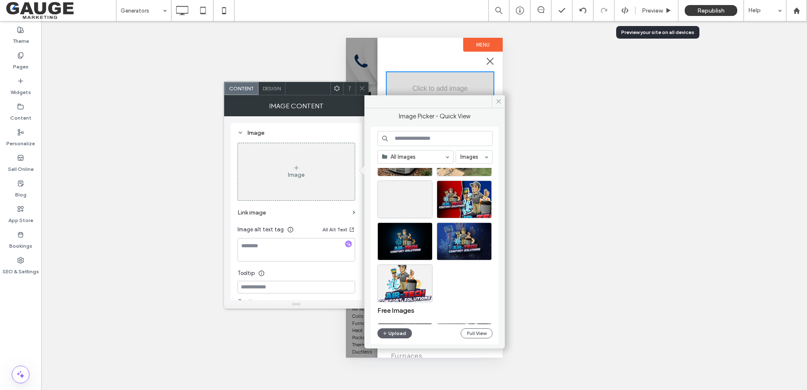
scroll to position [294, 0]
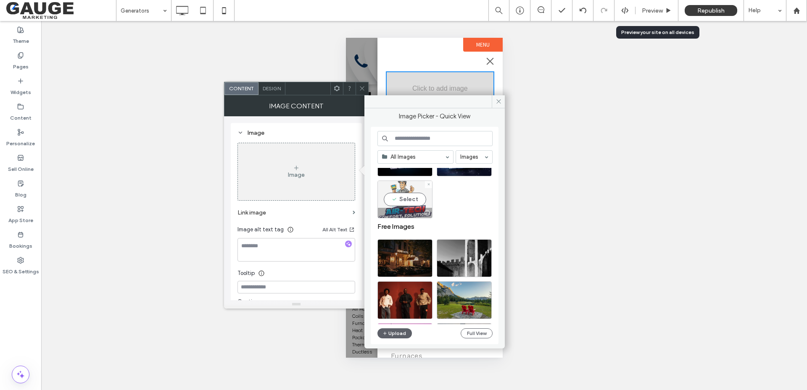
click at [406, 200] on div "Select" at bounding box center [404, 200] width 55 height 38
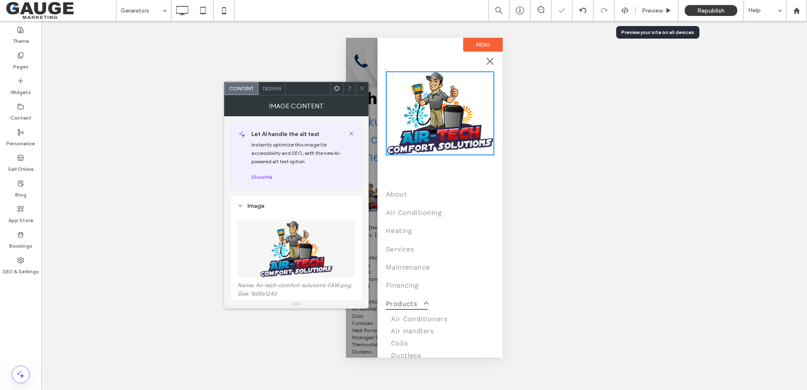
click at [366, 89] on div at bounding box center [362, 88] width 13 height 13
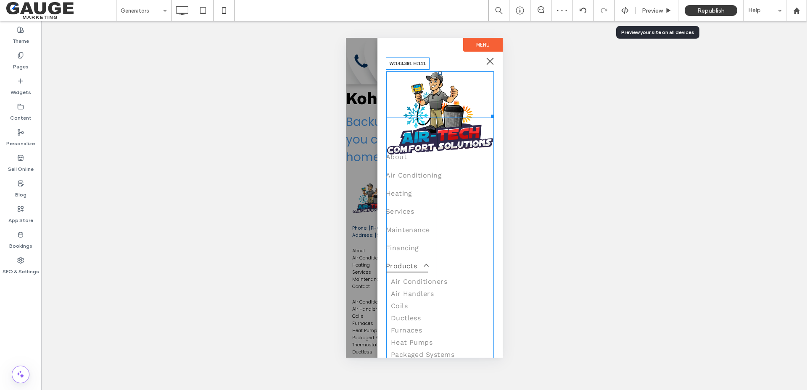
drag, startPoint x: 486, startPoint y: 150, endPoint x: 463, endPoint y: 121, distance: 36.8
click at [463, 121] on div "W:143.391 H:111 About Air Conditioning Heating Services Maintenance Financing P…" at bounding box center [439, 237] width 108 height 332
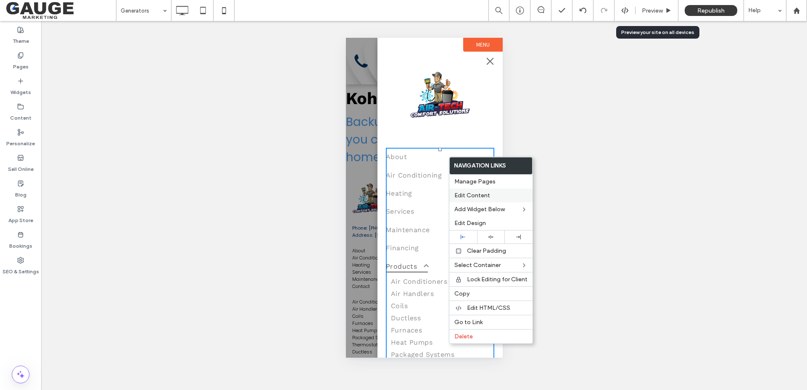
click at [473, 198] on span "Edit Content" at bounding box center [472, 195] width 36 height 7
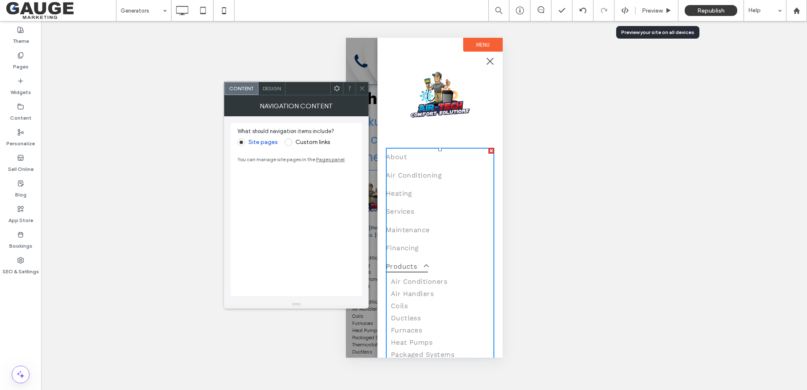
click at [277, 92] on div "Design" at bounding box center [271, 88] width 27 height 13
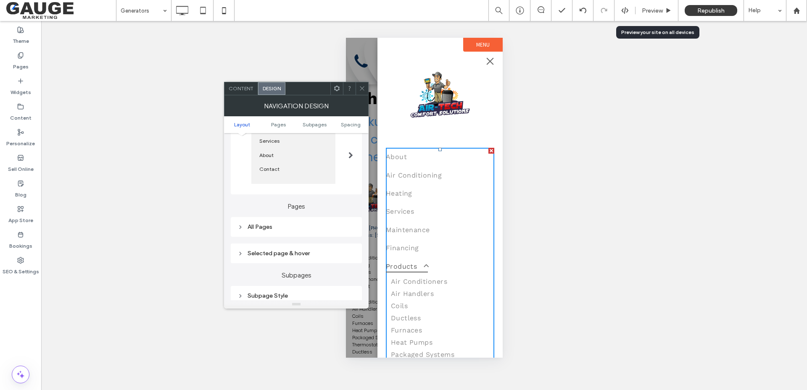
scroll to position [126, 0]
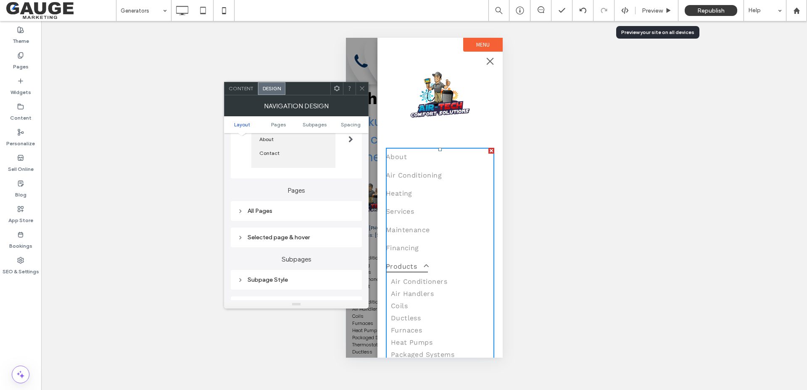
click at [290, 211] on div "All Pages" at bounding box center [296, 211] width 118 height 7
click at [326, 226] on span "Link text" at bounding box center [325, 226] width 21 height 7
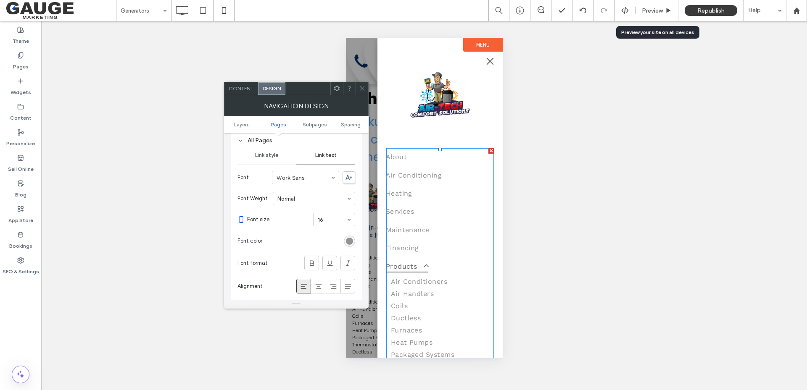
scroll to position [210, 0]
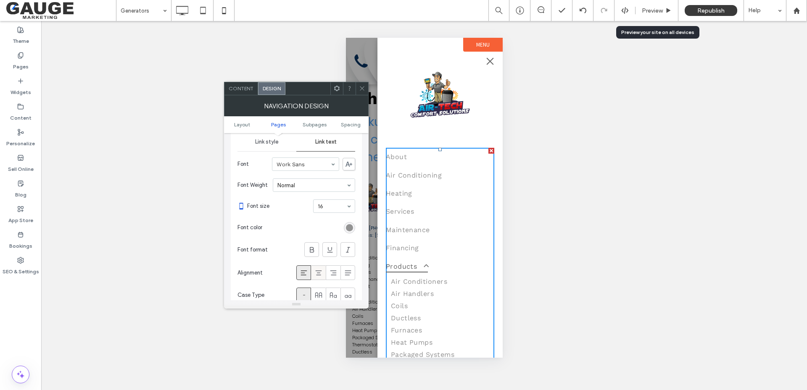
click at [319, 269] on icon at bounding box center [318, 273] width 8 height 8
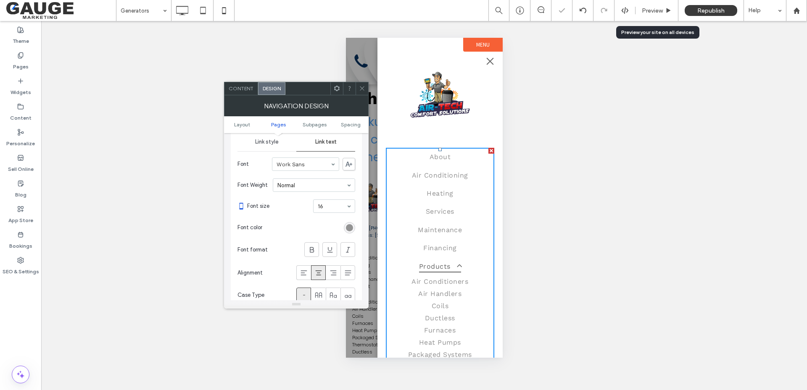
click at [364, 90] on icon at bounding box center [362, 88] width 6 height 6
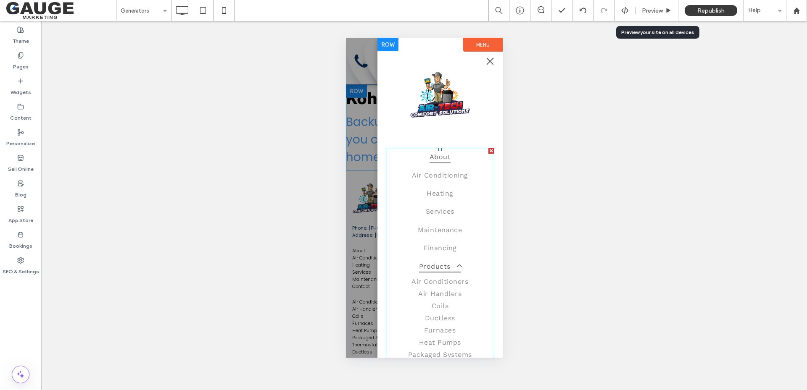
click at [461, 160] on link "About" at bounding box center [439, 157] width 108 height 18
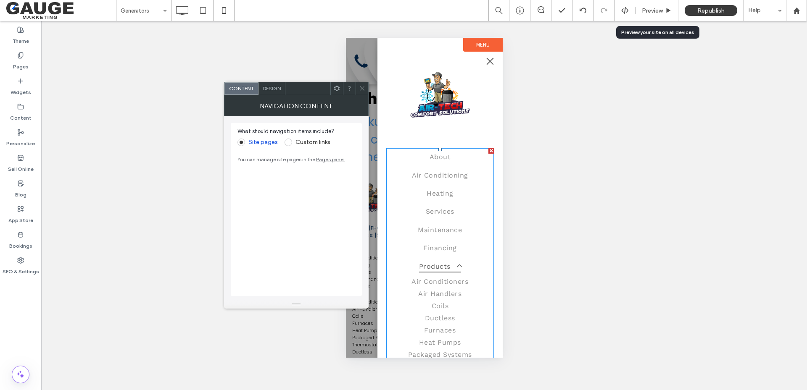
click at [273, 89] on span "Design" at bounding box center [272, 88] width 18 height 6
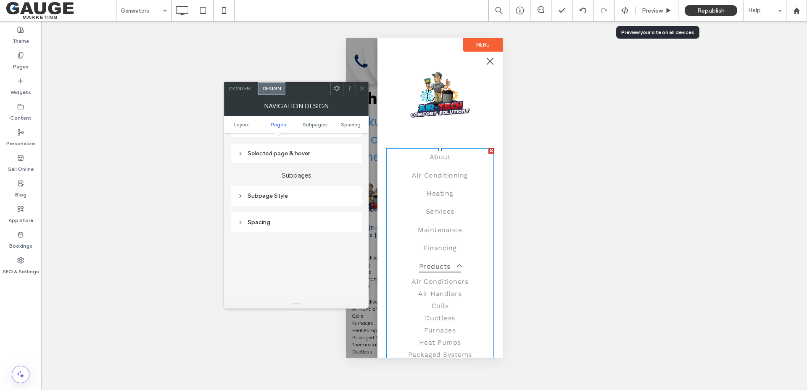
scroll to position [168, 0]
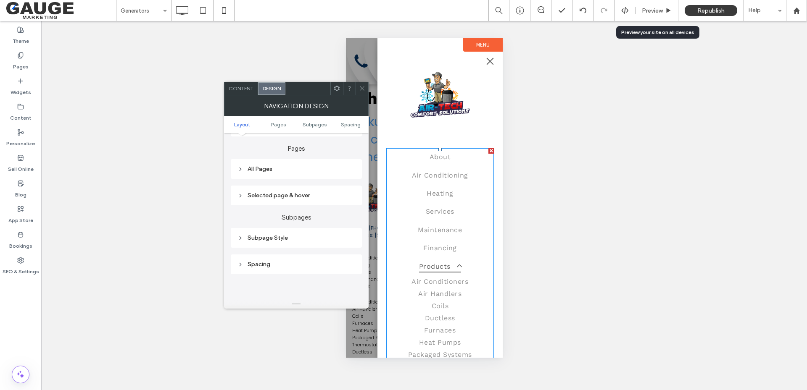
click at [302, 169] on div "All Pages" at bounding box center [296, 169] width 118 height 7
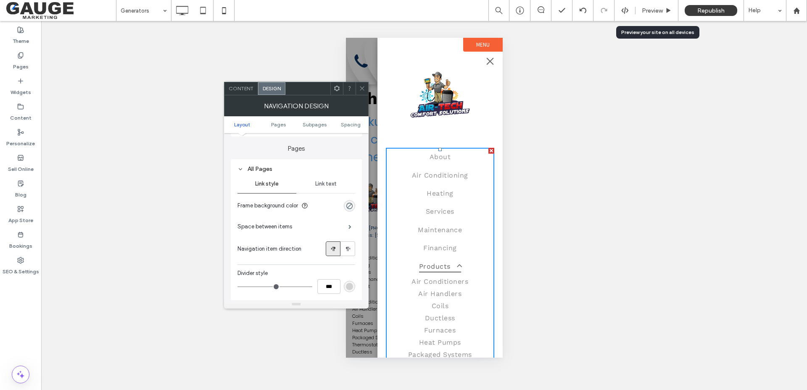
click at [326, 183] on span "Link text" at bounding box center [325, 184] width 21 height 7
click at [351, 266] on div "rgb(147, 147, 147)" at bounding box center [349, 269] width 7 height 7
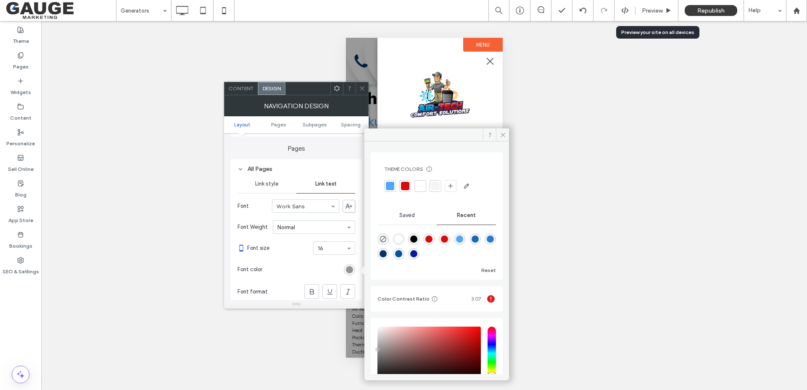
click at [417, 240] on div "rgba(0, 0, 0, 1)" at bounding box center [413, 239] width 7 height 7
type input "*******"
click at [501, 133] on icon at bounding box center [503, 135] width 6 height 6
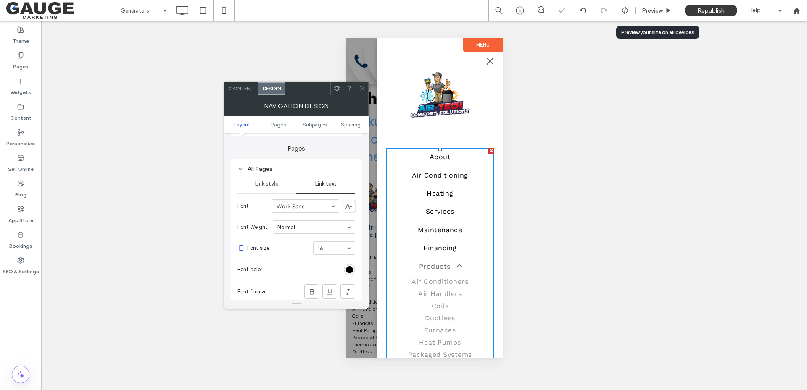
click at [362, 90] on icon at bounding box center [362, 88] width 6 height 6
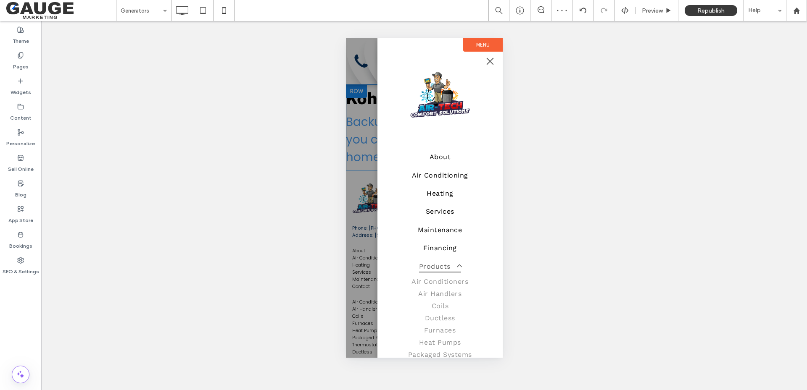
click at [490, 60] on span "menu" at bounding box center [489, 61] width 7 height 7
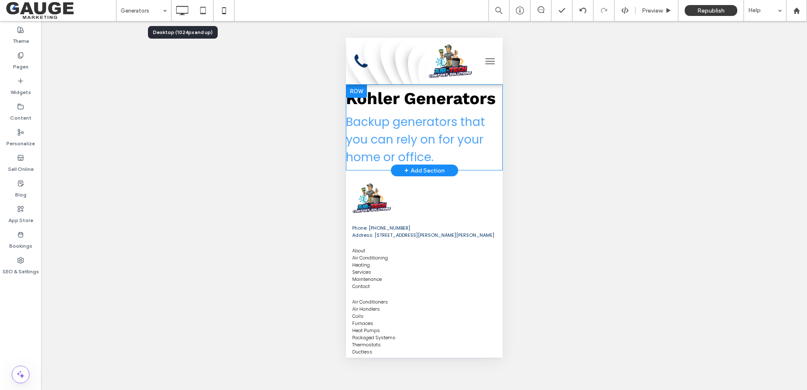
click at [182, 12] on icon at bounding box center [182, 10] width 17 height 17
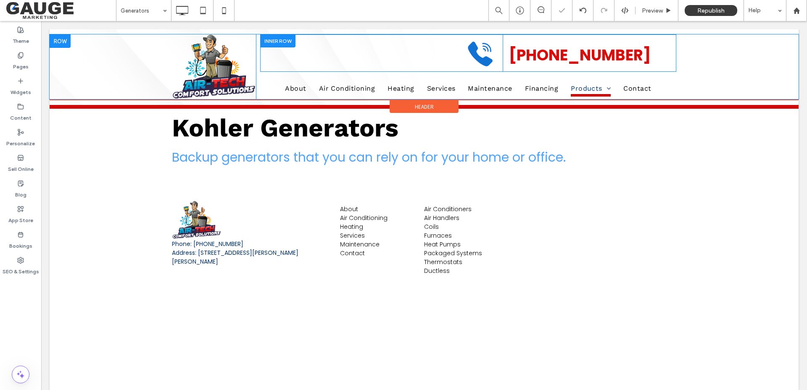
scroll to position [0, 0]
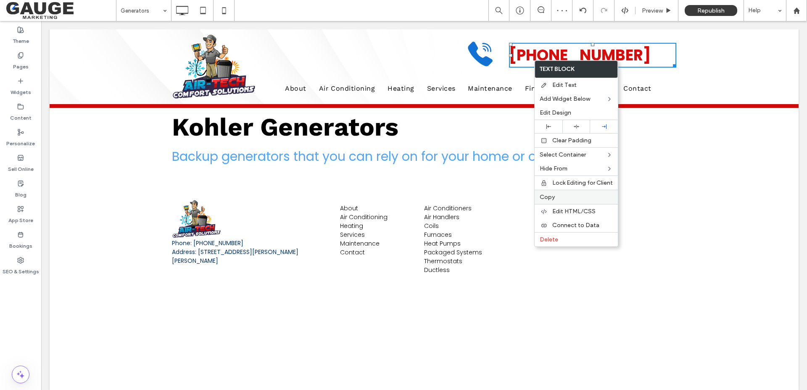
click at [555, 195] on label "Copy" at bounding box center [576, 197] width 73 height 7
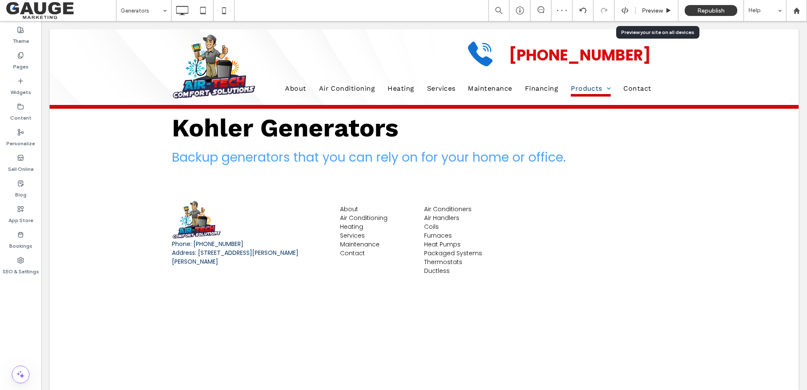
click at [657, 12] on span "Preview" at bounding box center [652, 10] width 21 height 7
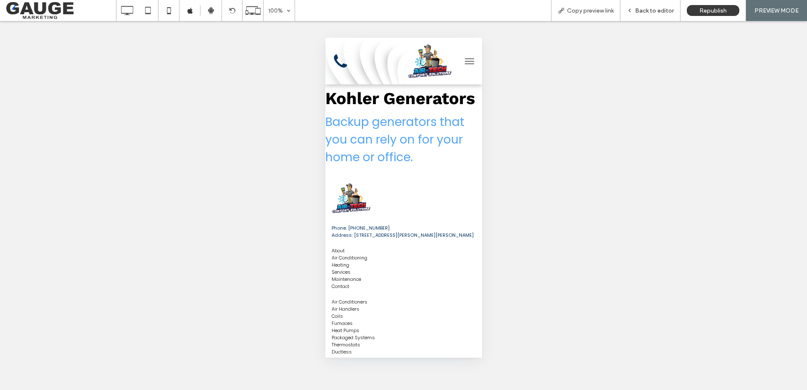
click at [652, 12] on span "Back to editor" at bounding box center [654, 10] width 39 height 7
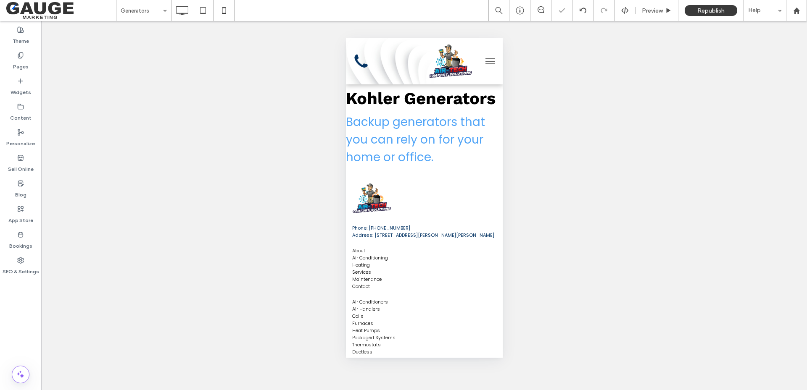
click at [481, 62] on button "menu" at bounding box center [489, 61] width 17 height 17
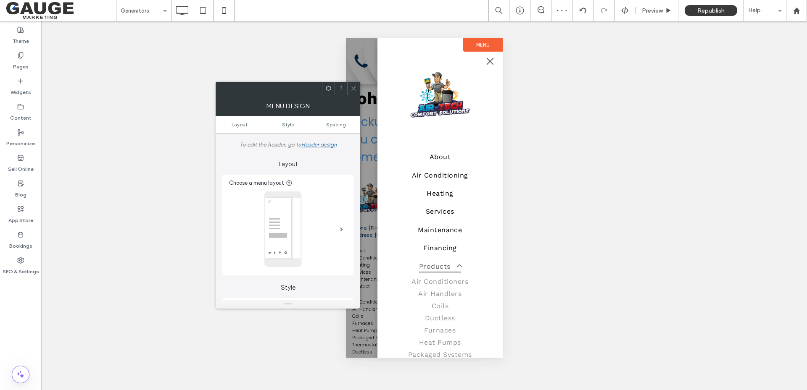
drag, startPoint x: 353, startPoint y: 87, endPoint x: 65, endPoint y: 70, distance: 288.8
click at [353, 87] on icon at bounding box center [354, 88] width 6 height 6
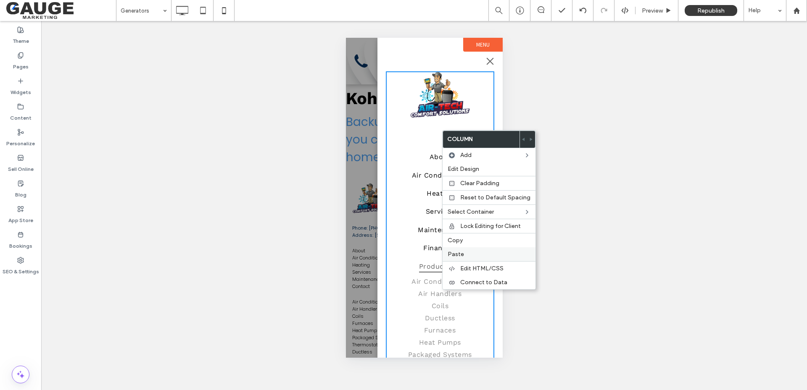
click at [466, 253] on label "Paste" at bounding box center [489, 254] width 83 height 7
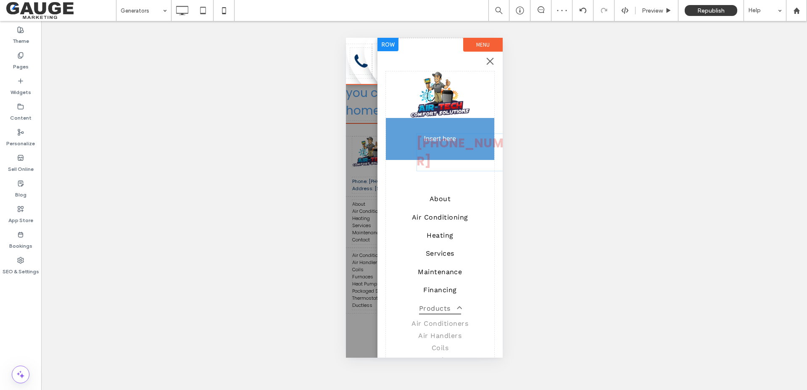
drag, startPoint x: 452, startPoint y: 324, endPoint x: 449, endPoint y: 148, distance: 176.1
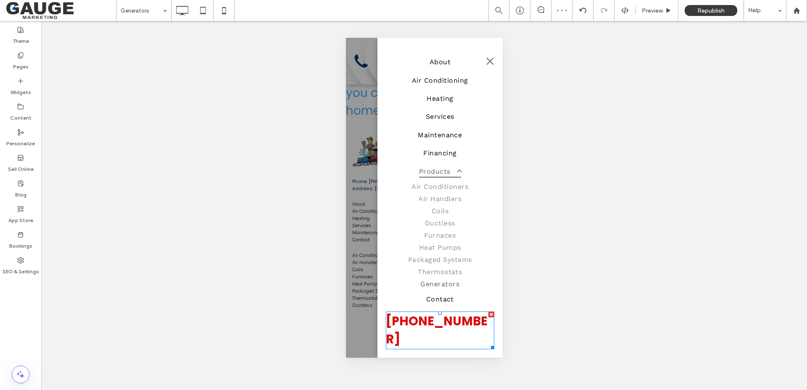
scroll to position [69, 0]
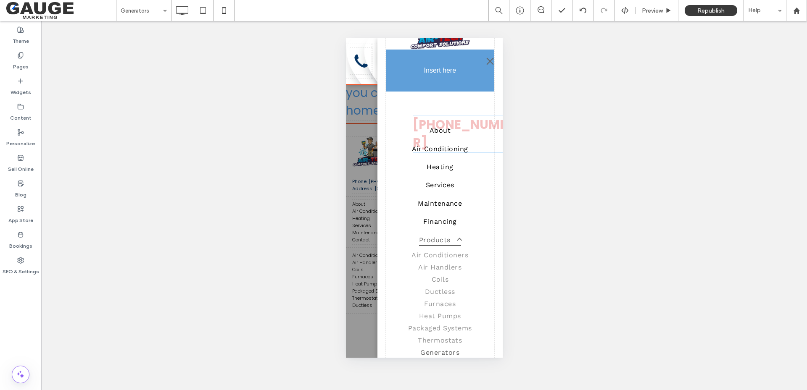
drag, startPoint x: 432, startPoint y: 322, endPoint x: 436, endPoint y: 125, distance: 196.7
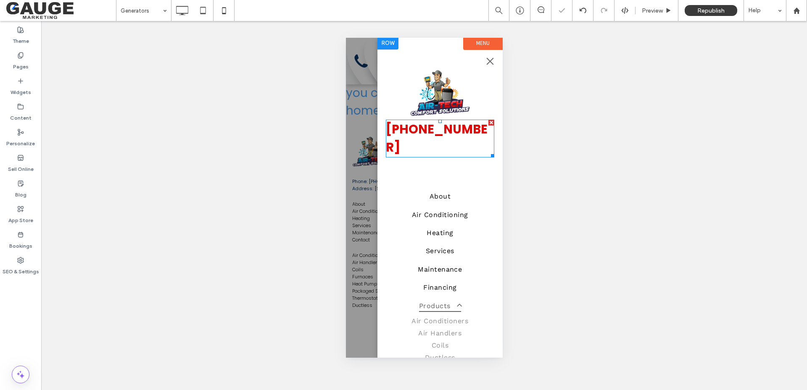
scroll to position [0, 0]
click at [432, 127] on strong "[PHONE_NUMBER]" at bounding box center [436, 140] width 102 height 35
type input "*******"
type input "**"
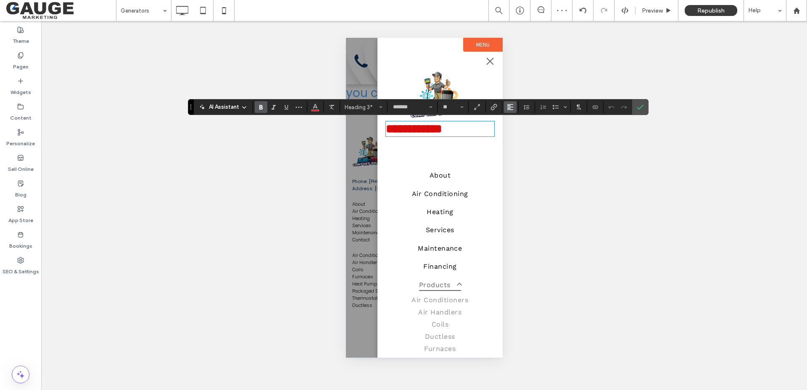
click at [513, 110] on use "Alignment" at bounding box center [510, 107] width 6 height 6
click at [521, 134] on div "ui.textEditor.alignment.center" at bounding box center [518, 133] width 11 height 7
click at [640, 109] on icon "Confirm" at bounding box center [640, 107] width 7 height 7
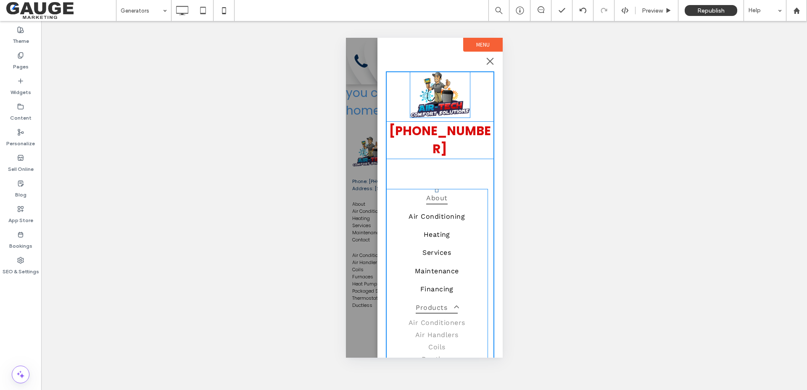
drag, startPoint x: 438, startPoint y: 172, endPoint x: 441, endPoint y: 145, distance: 26.7
click at [441, 189] on nav "About Air Conditioning Heating Services Maintenance Financing Products Air Cond…" at bounding box center [436, 317] width 102 height 256
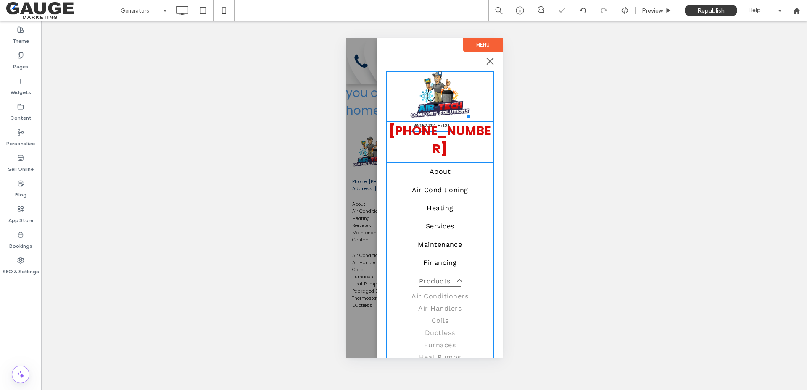
click at [468, 118] on div at bounding box center [467, 115] width 6 height 6
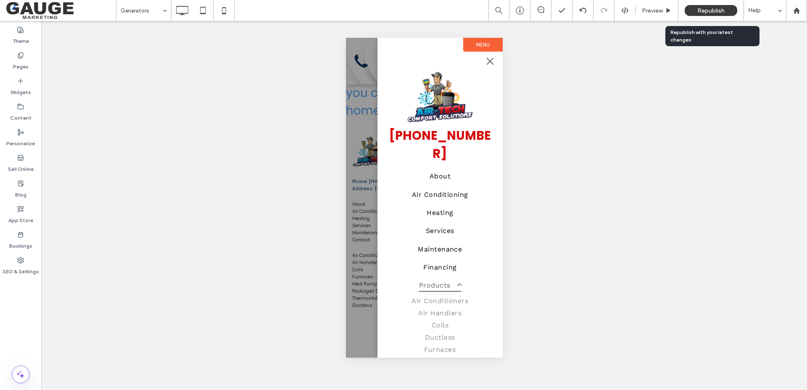
click at [717, 8] on span "Republish" at bounding box center [710, 10] width 27 height 7
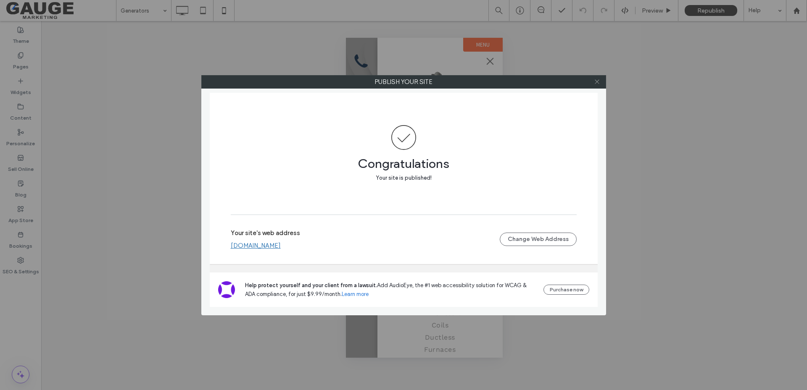
click at [599, 80] on icon at bounding box center [597, 82] width 6 height 6
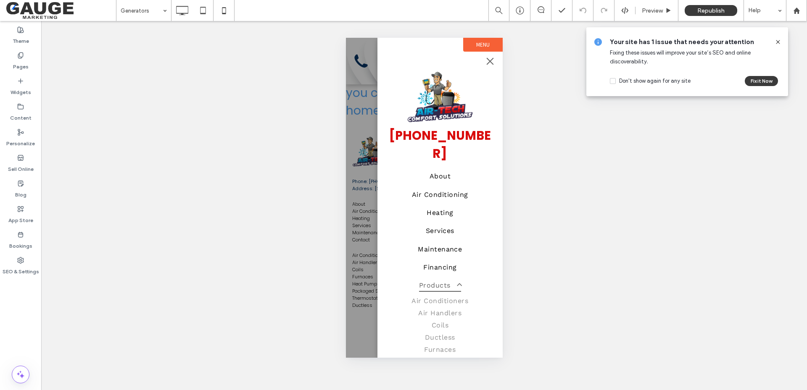
click at [780, 40] on icon at bounding box center [778, 42] width 7 height 7
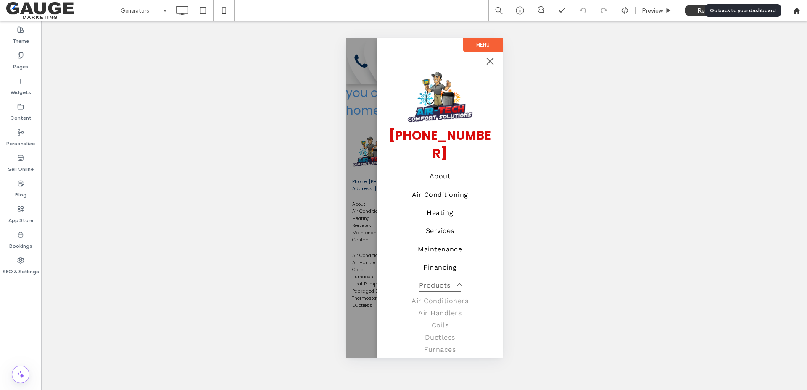
click at [795, 10] on use at bounding box center [796, 10] width 6 height 6
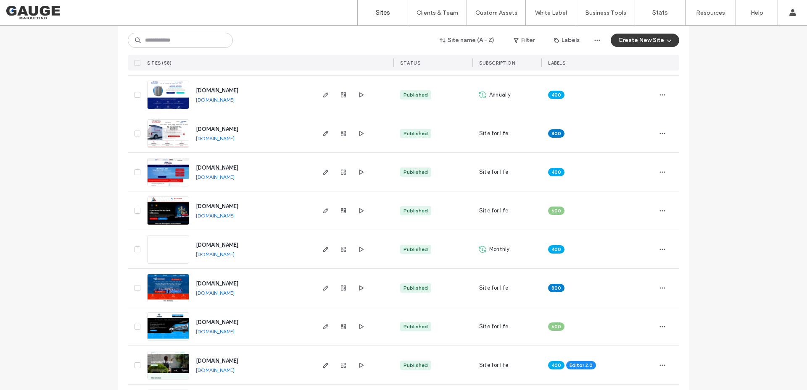
scroll to position [210, 0]
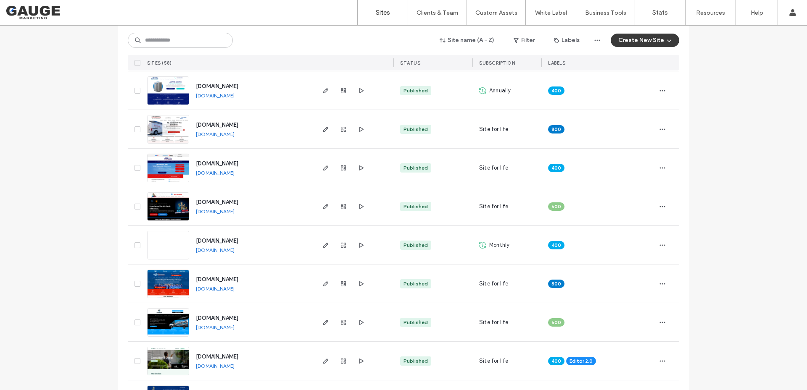
click at [231, 291] on link "www.andersonscheatingandair.com" at bounding box center [215, 289] width 39 height 6
click at [735, 106] on label "Sign Out" at bounding box center [737, 105] width 22 height 6
